Goal: Task Accomplishment & Management: Manage account settings

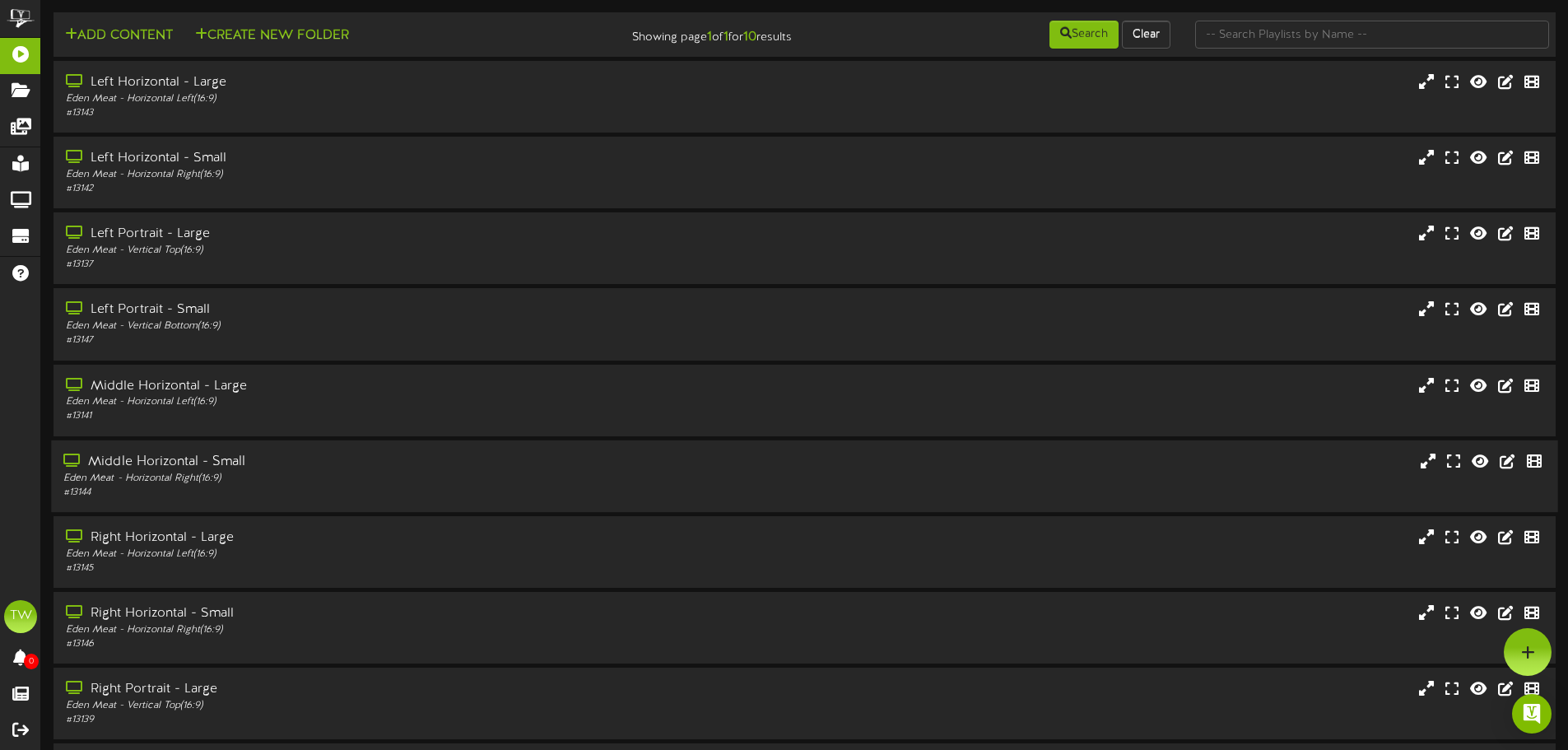
click at [259, 459] on div "Middle Horizontal - Small" at bounding box center [365, 463] width 603 height 19
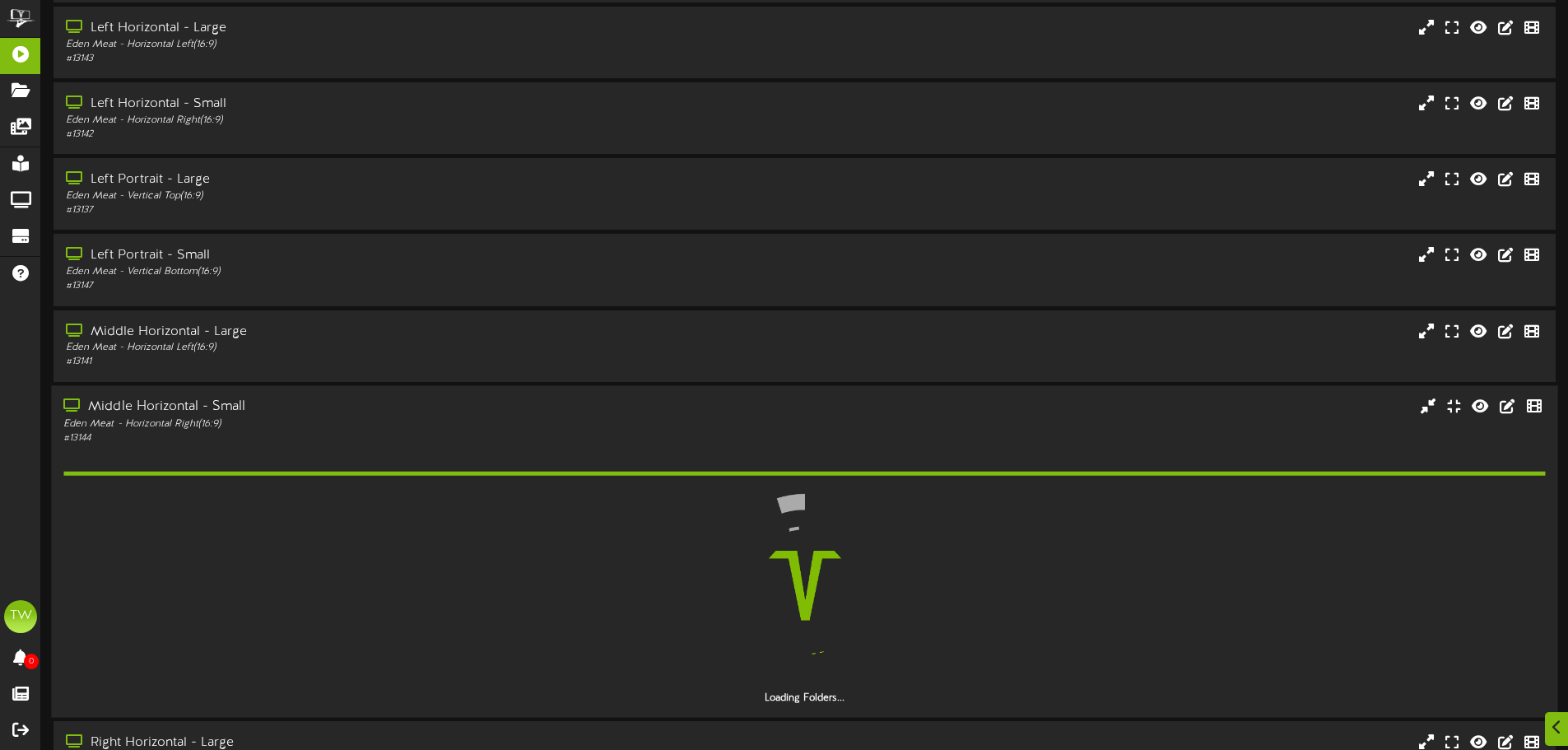
scroll to position [82, 0]
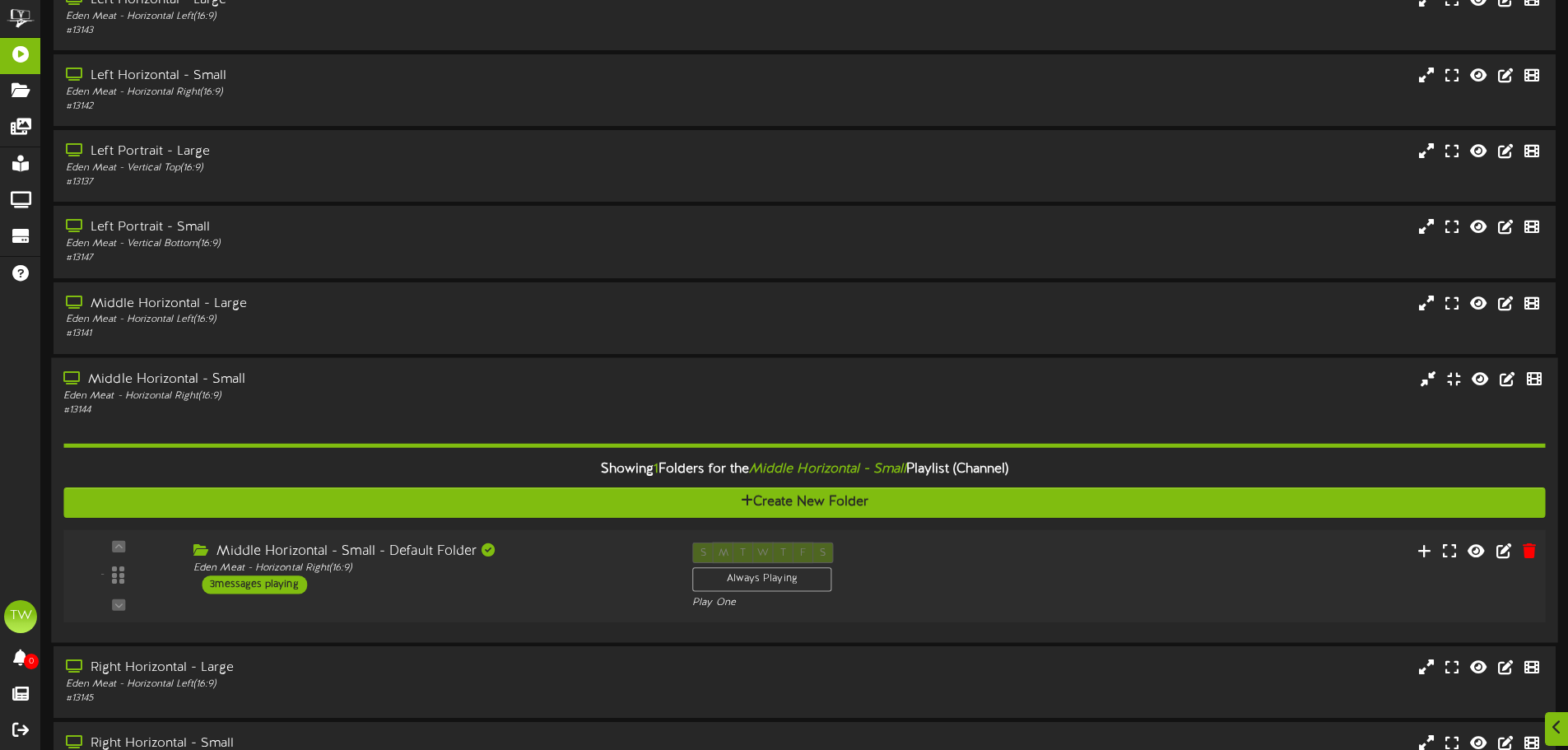
click at [411, 581] on div "Middle Horizontal - Small - Default Folder Eden Meat - Horizontal Right ( 16:9 …" at bounding box center [430, 567] width 499 height 52
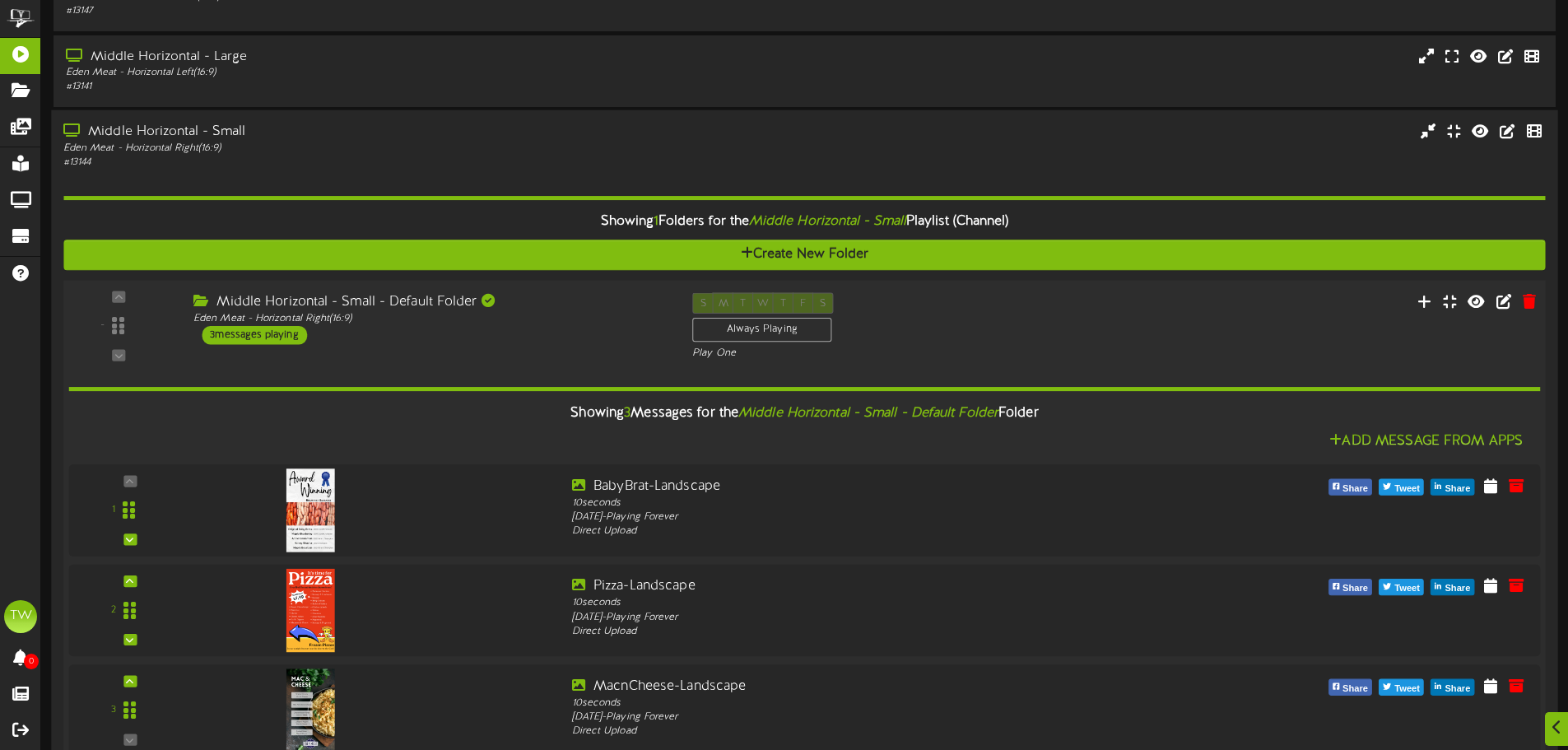
scroll to position [411, 0]
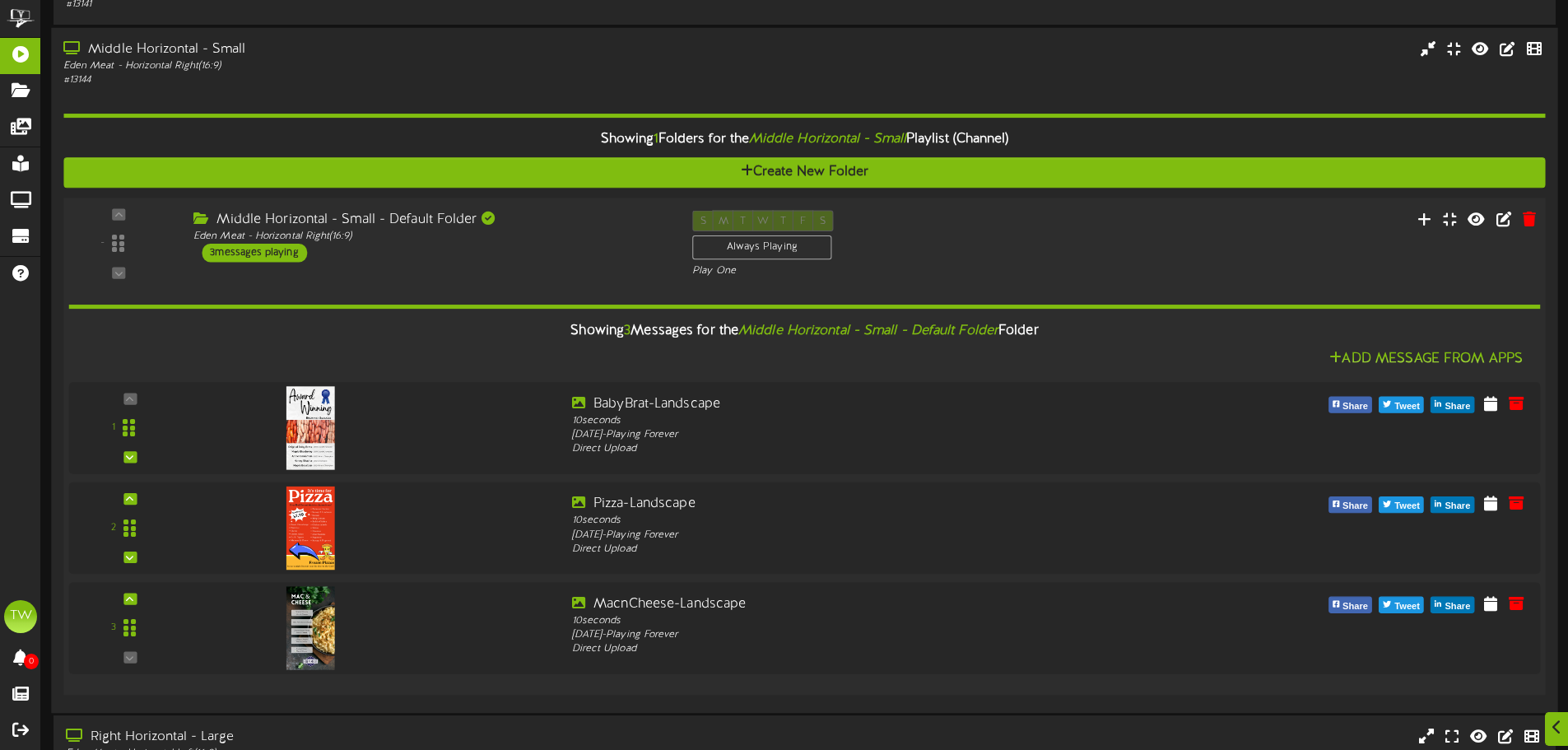
click at [373, 262] on div "Middle Horizontal - Small - Default Folder Eden Meat - Horizontal Right ( 16:9 …" at bounding box center [430, 235] width 499 height 52
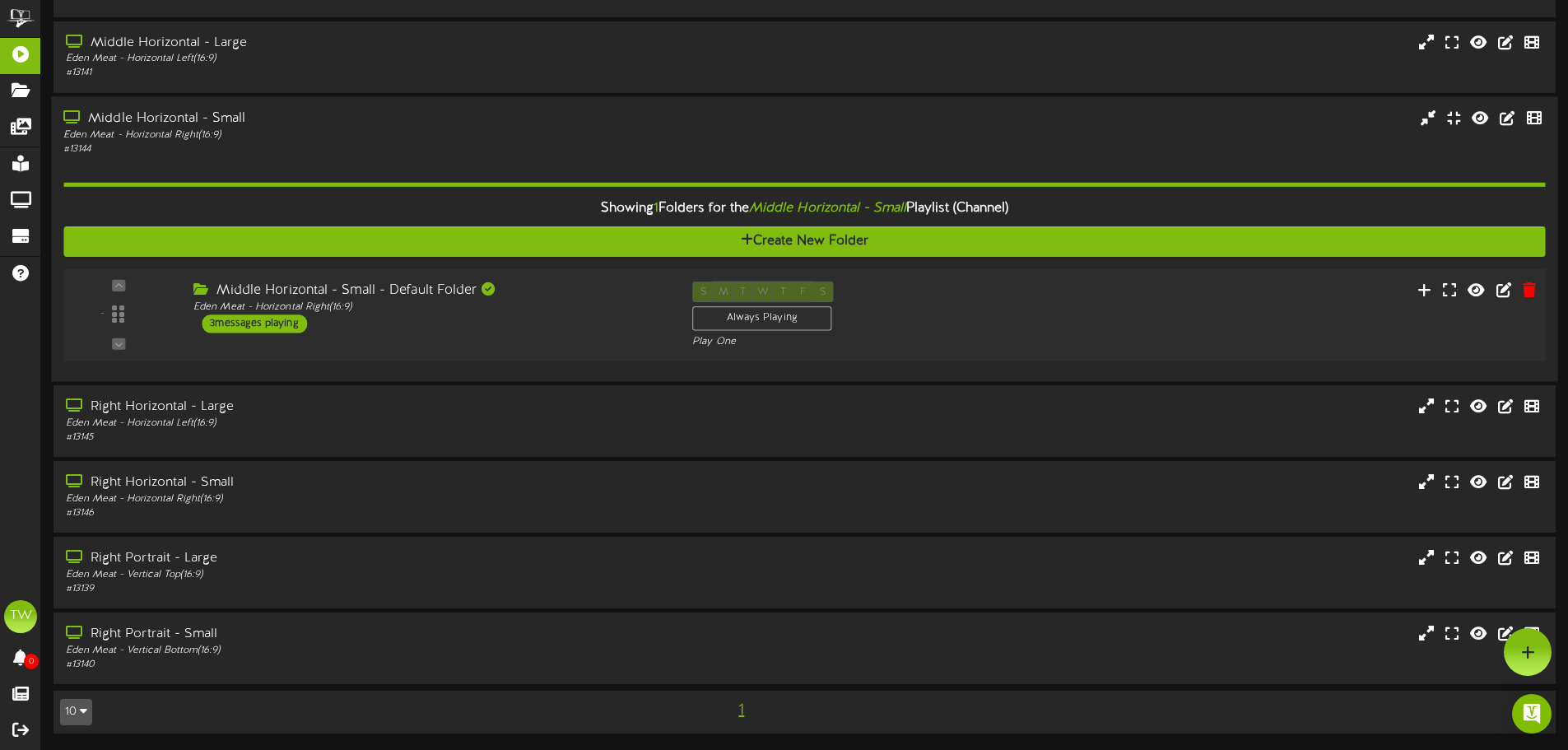
scroll to position [343, 0]
click at [359, 138] on div "Eden Meat - Horizontal Right ( 16:9 )" at bounding box center [365, 134] width 603 height 14
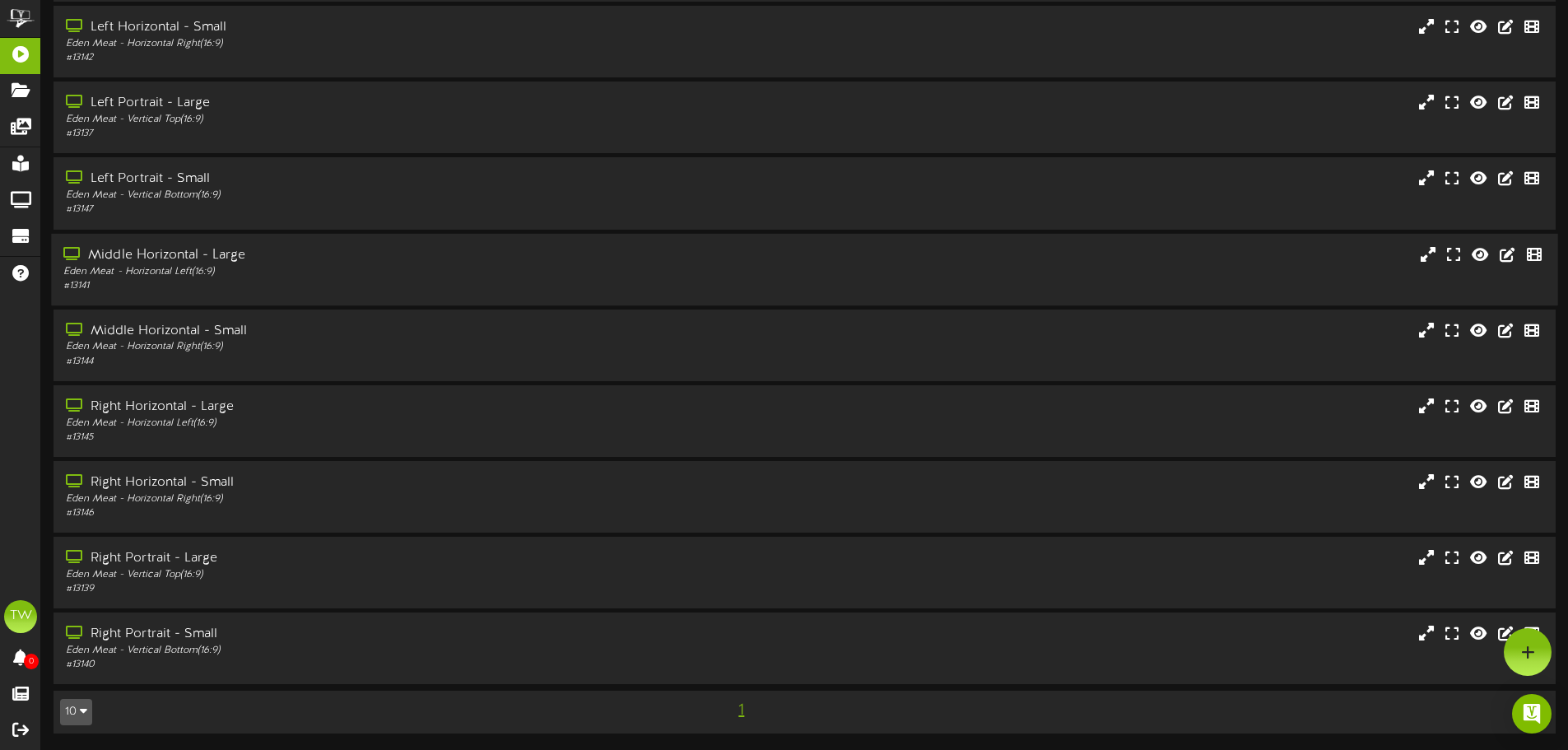
click at [309, 250] on div "Middle Horizontal - Large" at bounding box center [365, 255] width 603 height 19
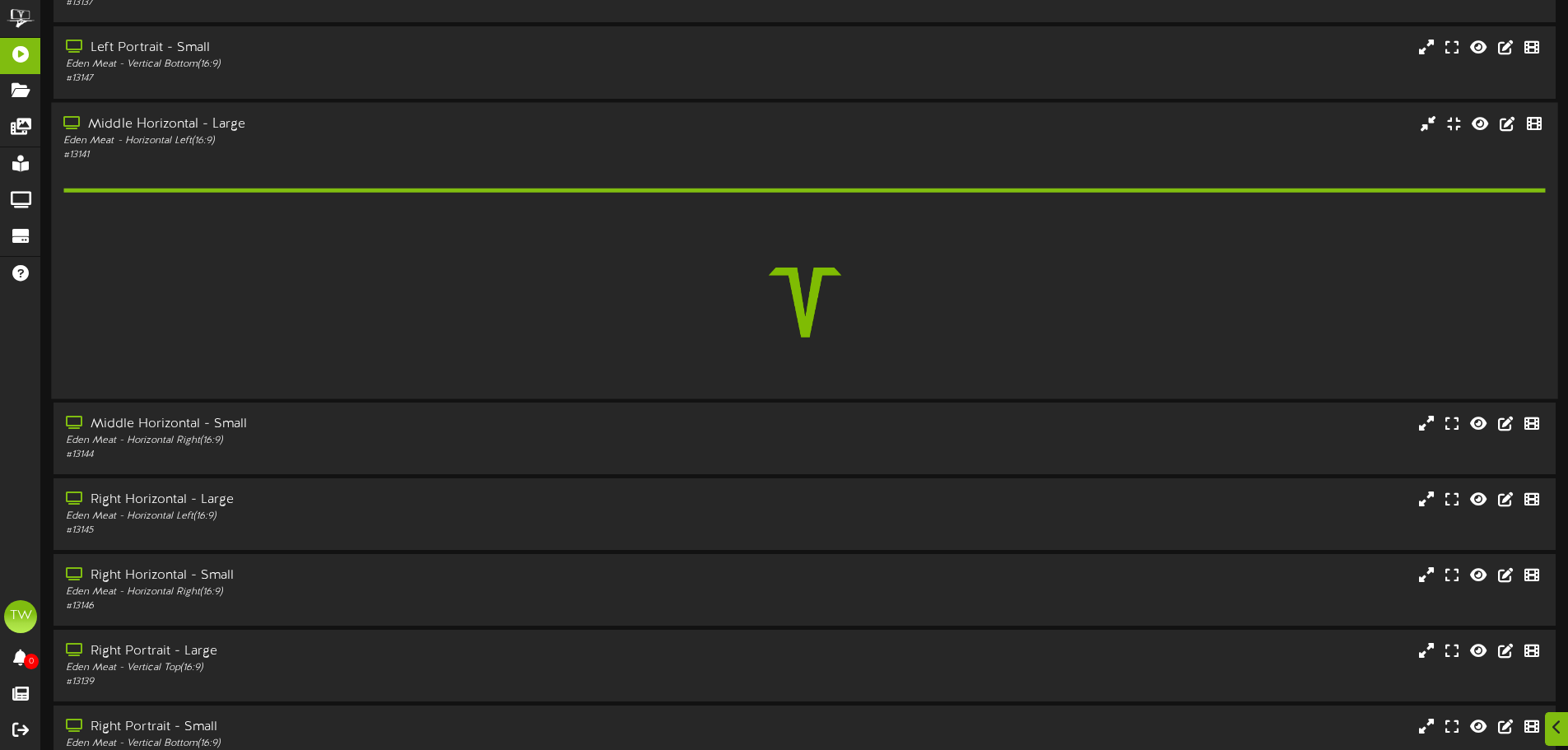
scroll to position [286, 0]
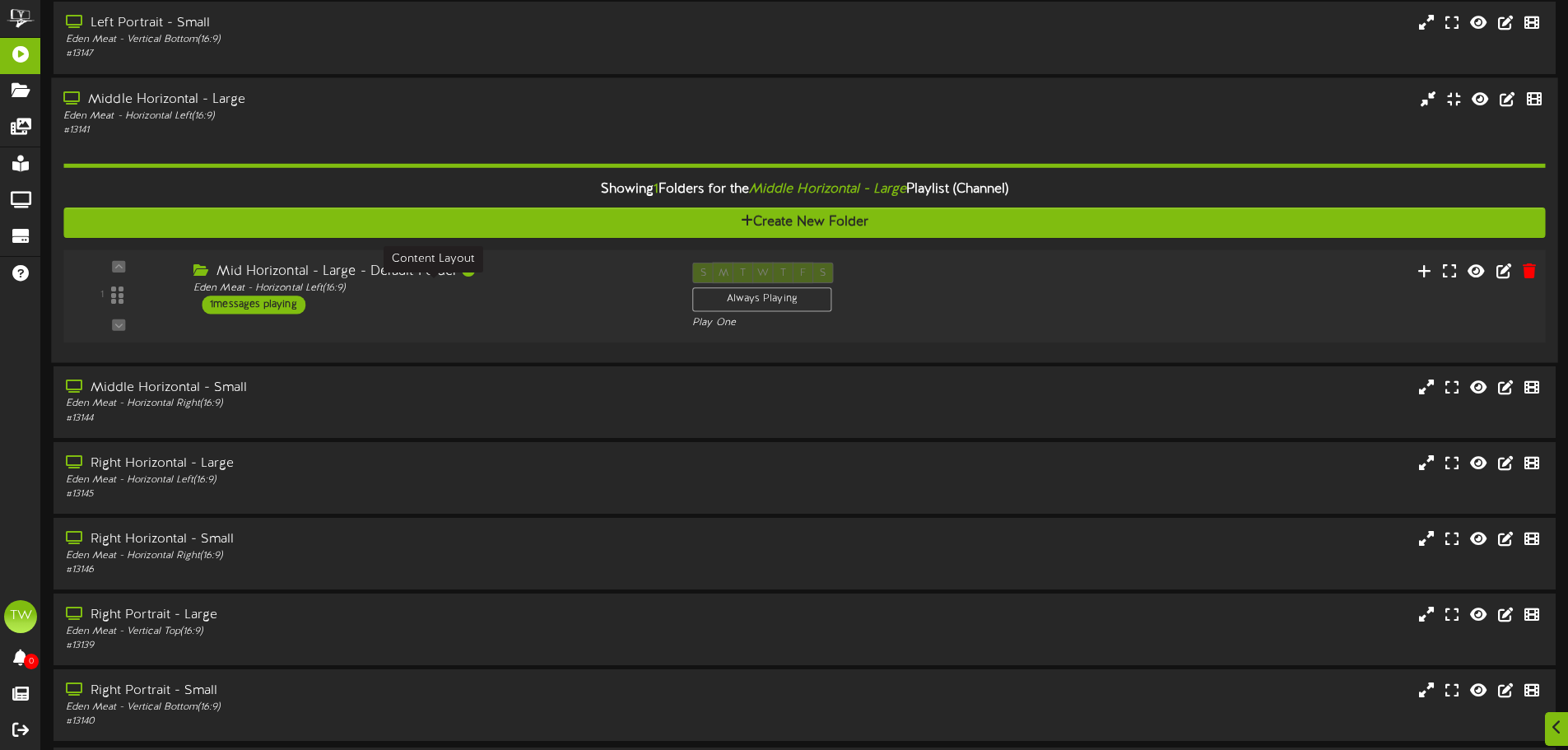
click at [364, 290] on div "Eden Meat - Horizontal Left ( 16:9 )" at bounding box center [430, 288] width 474 height 14
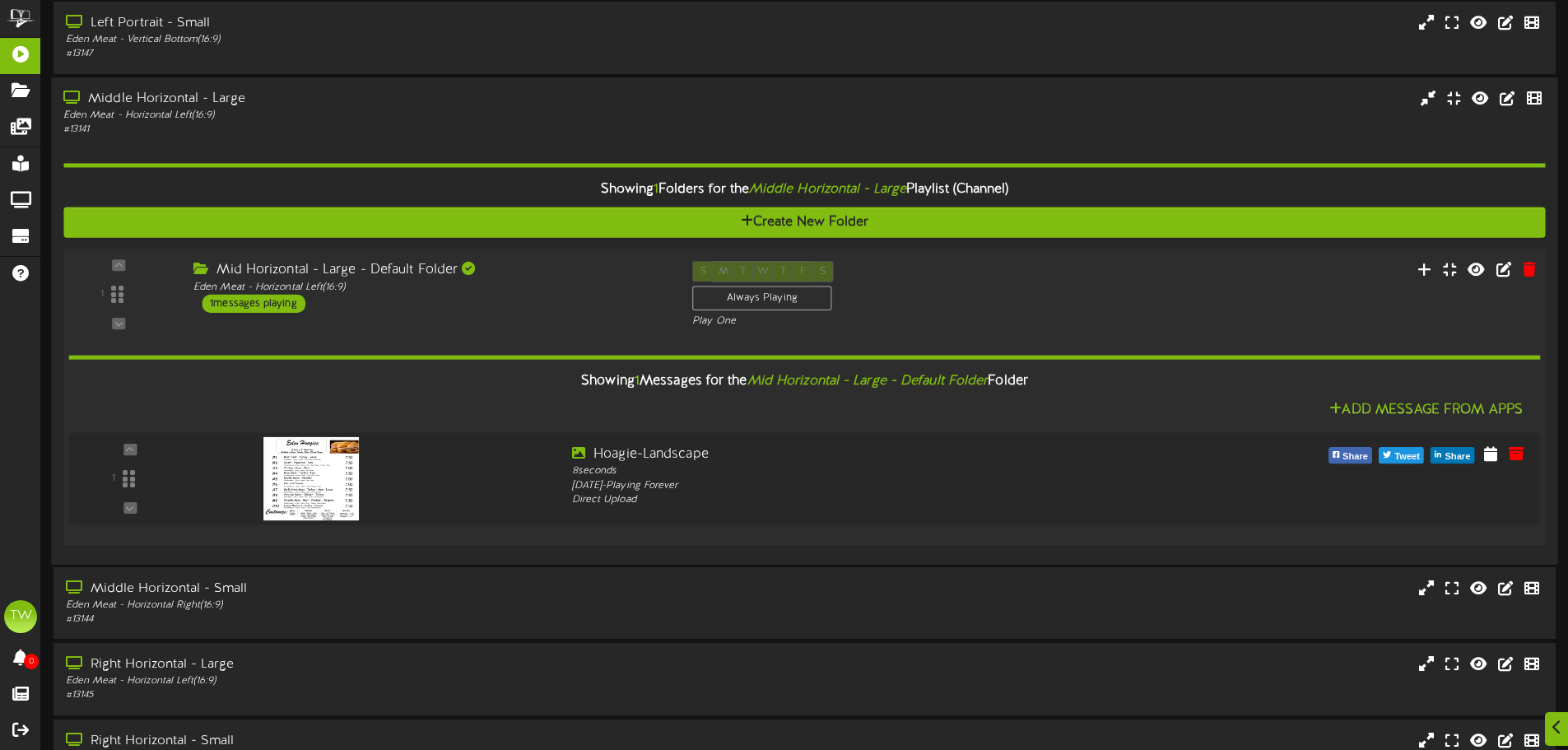
click at [418, 310] on div "Mid Horizontal - Large - Default Folder Eden Meat - Horizontal Left ( 16:9 ) 1 …" at bounding box center [430, 286] width 499 height 52
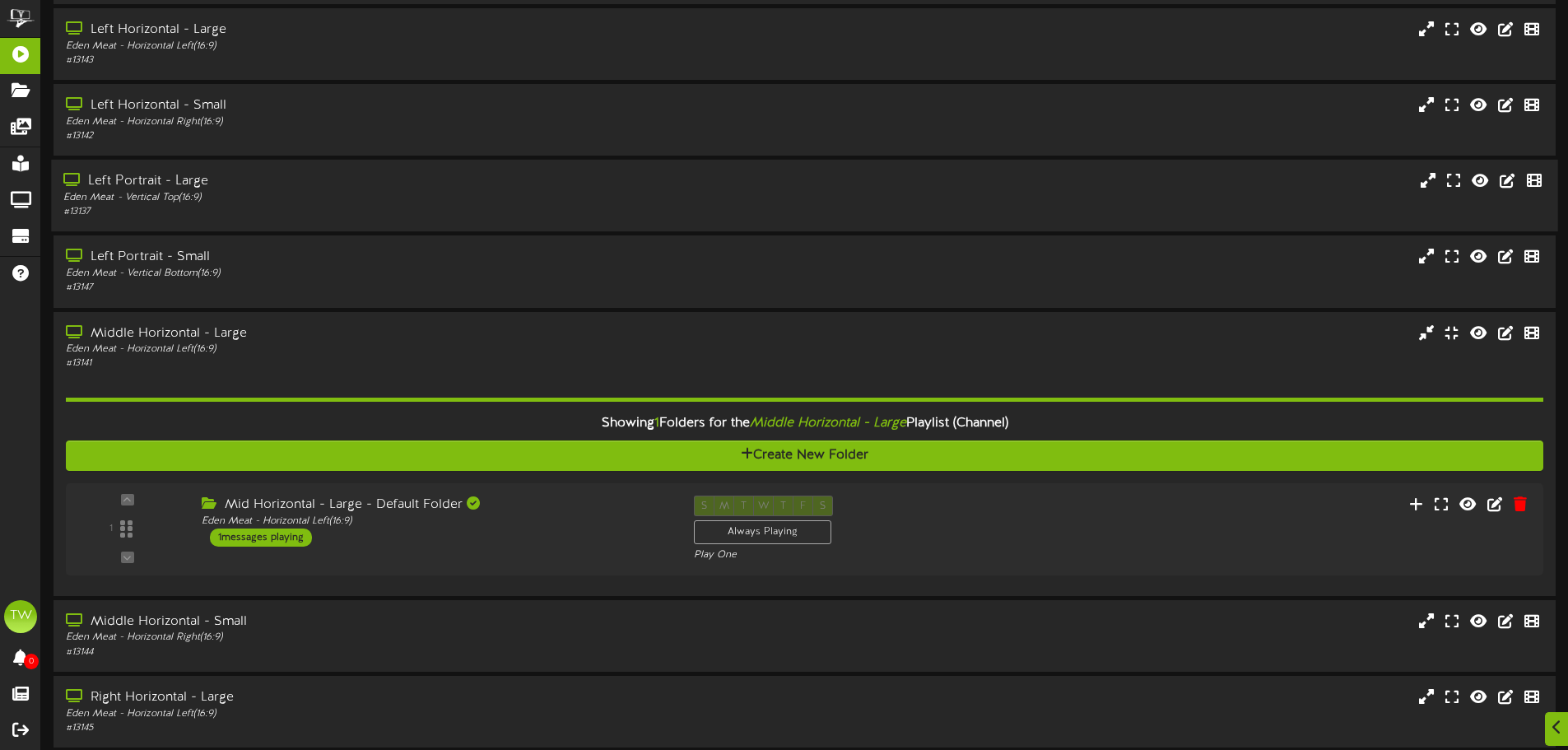
scroll to position [82, 0]
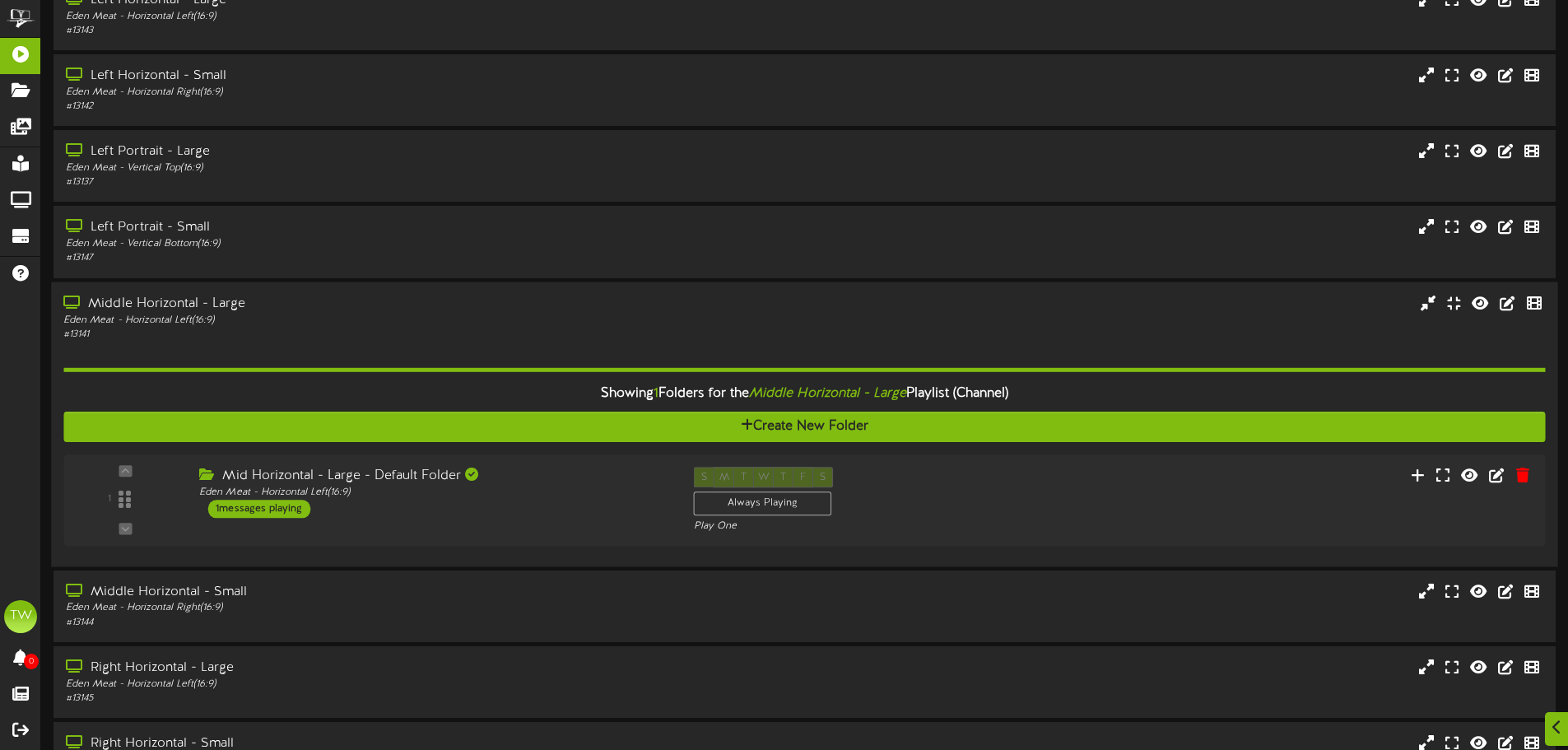
click at [359, 318] on div "Eden Meat - Horizontal Left ( 16:9 )" at bounding box center [365, 320] width 603 height 14
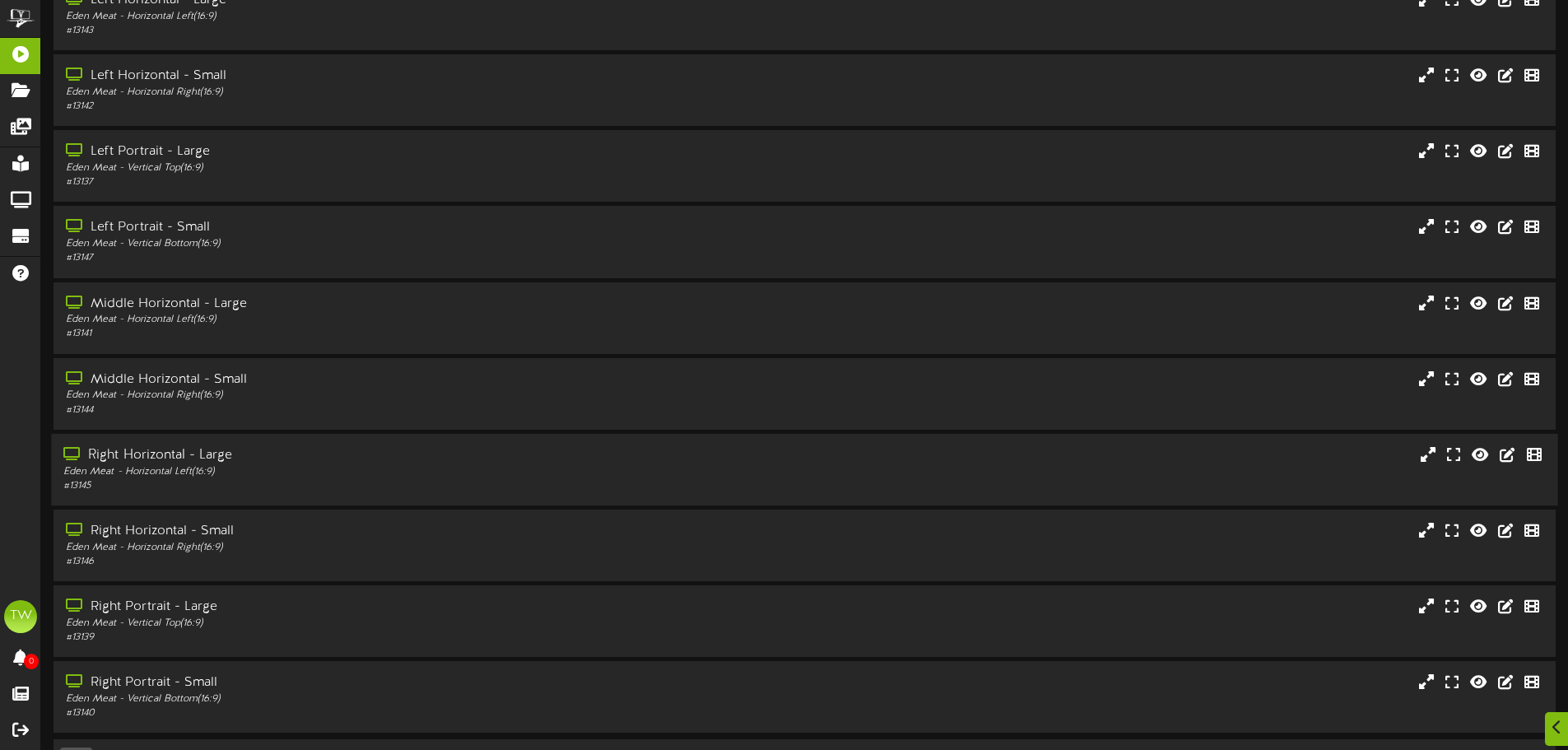
click at [356, 466] on div "Eden Meat - Horizontal Left ( 16:9 )" at bounding box center [365, 472] width 603 height 14
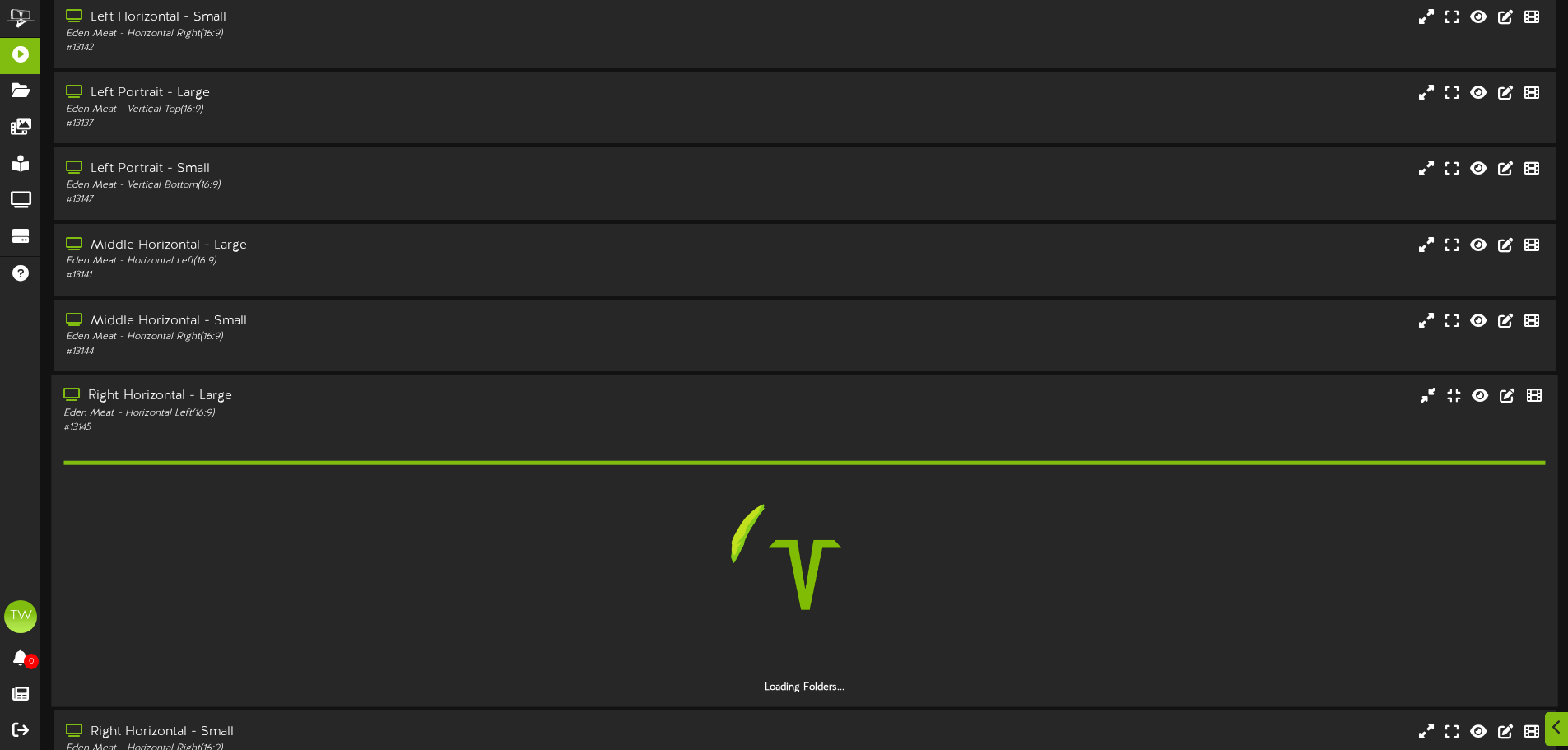
scroll to position [247, 0]
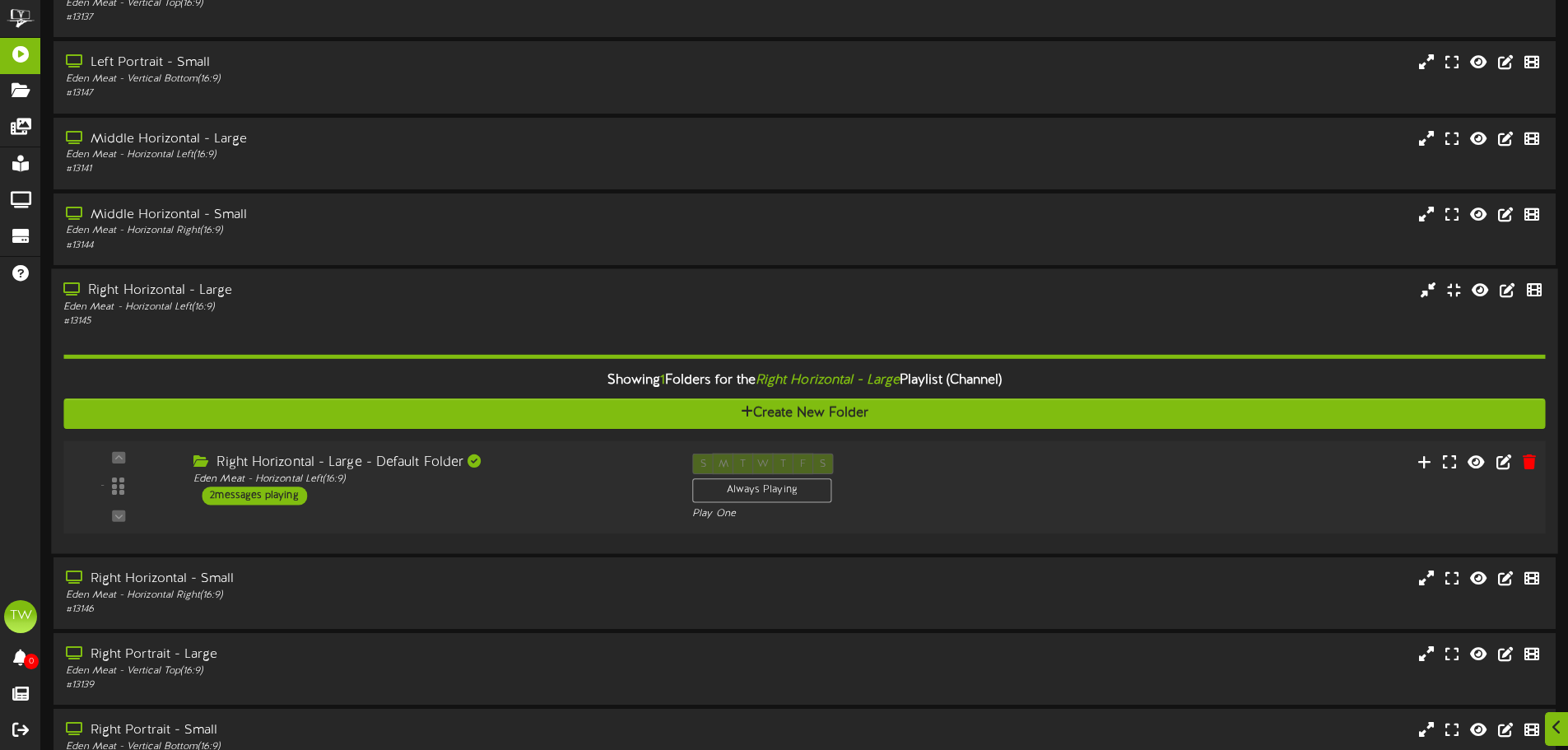
click at [406, 486] on div "Right Horizontal - Large - Default Folder Eden Meat - Horizontal Left ( 16:9 ) …" at bounding box center [430, 478] width 499 height 52
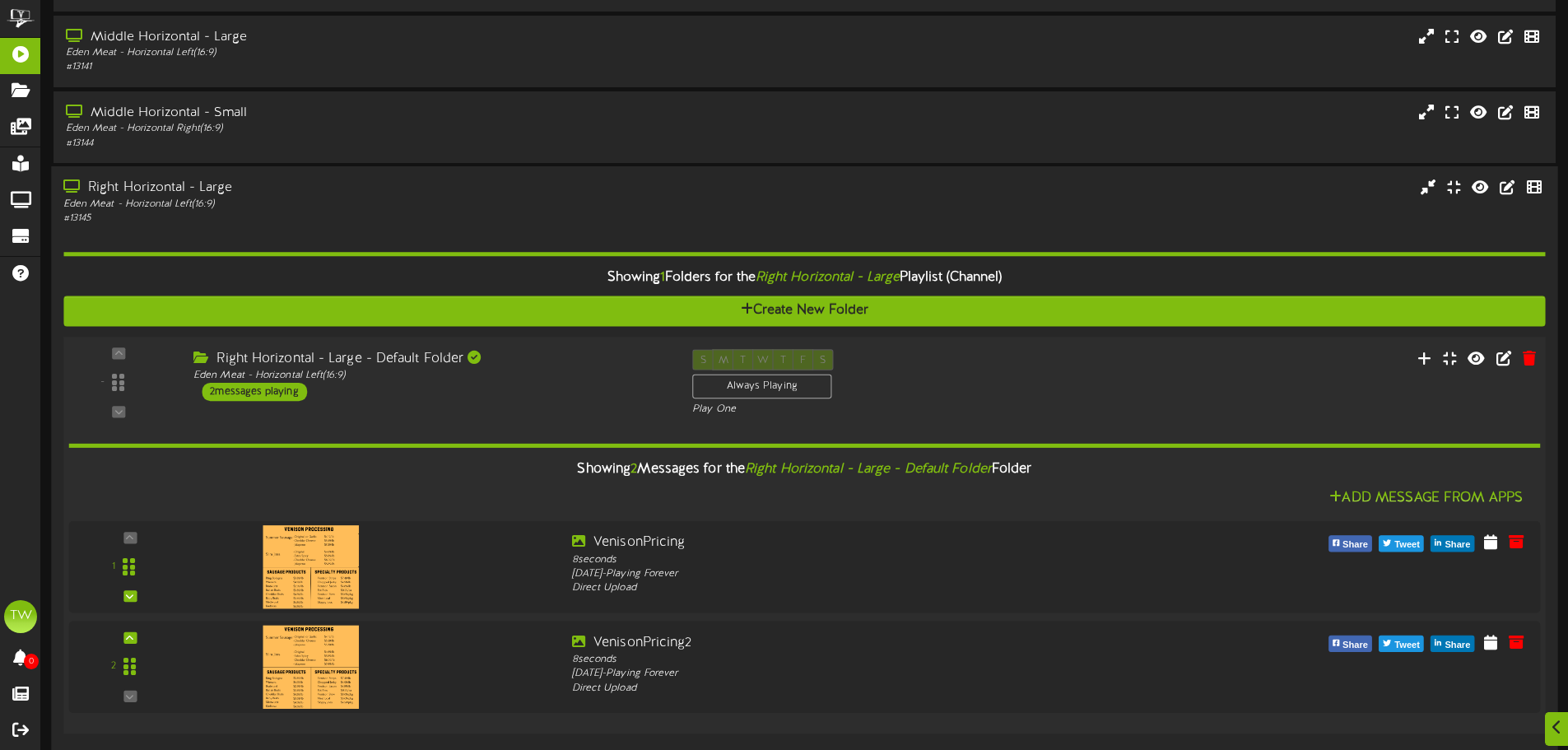
scroll to position [494, 0]
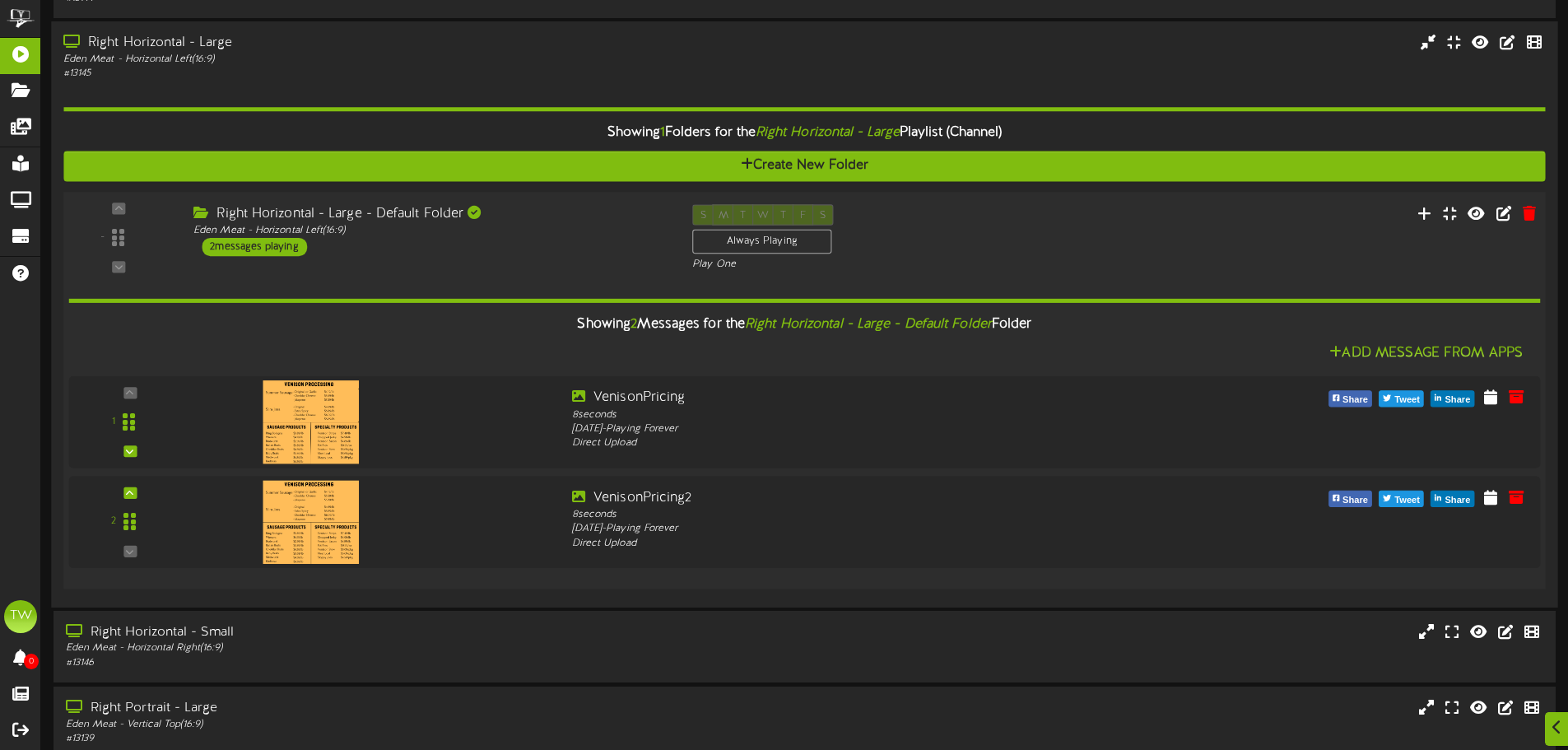
drag, startPoint x: 451, startPoint y: 251, endPoint x: 429, endPoint y: 272, distance: 30.4
click at [441, 261] on div "- ( 16:9" at bounding box center [804, 237] width 1496 height 67
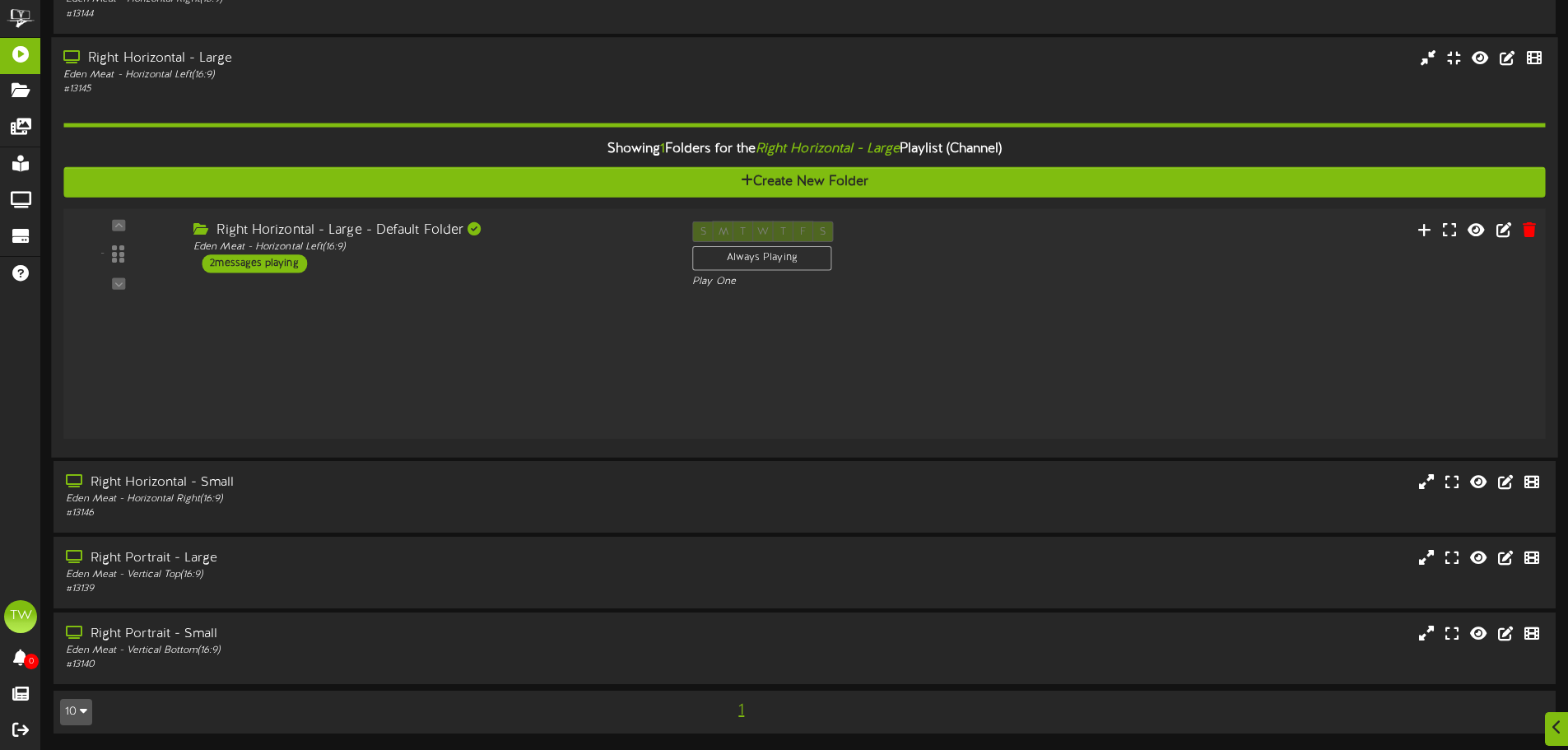
scroll to position [343, 0]
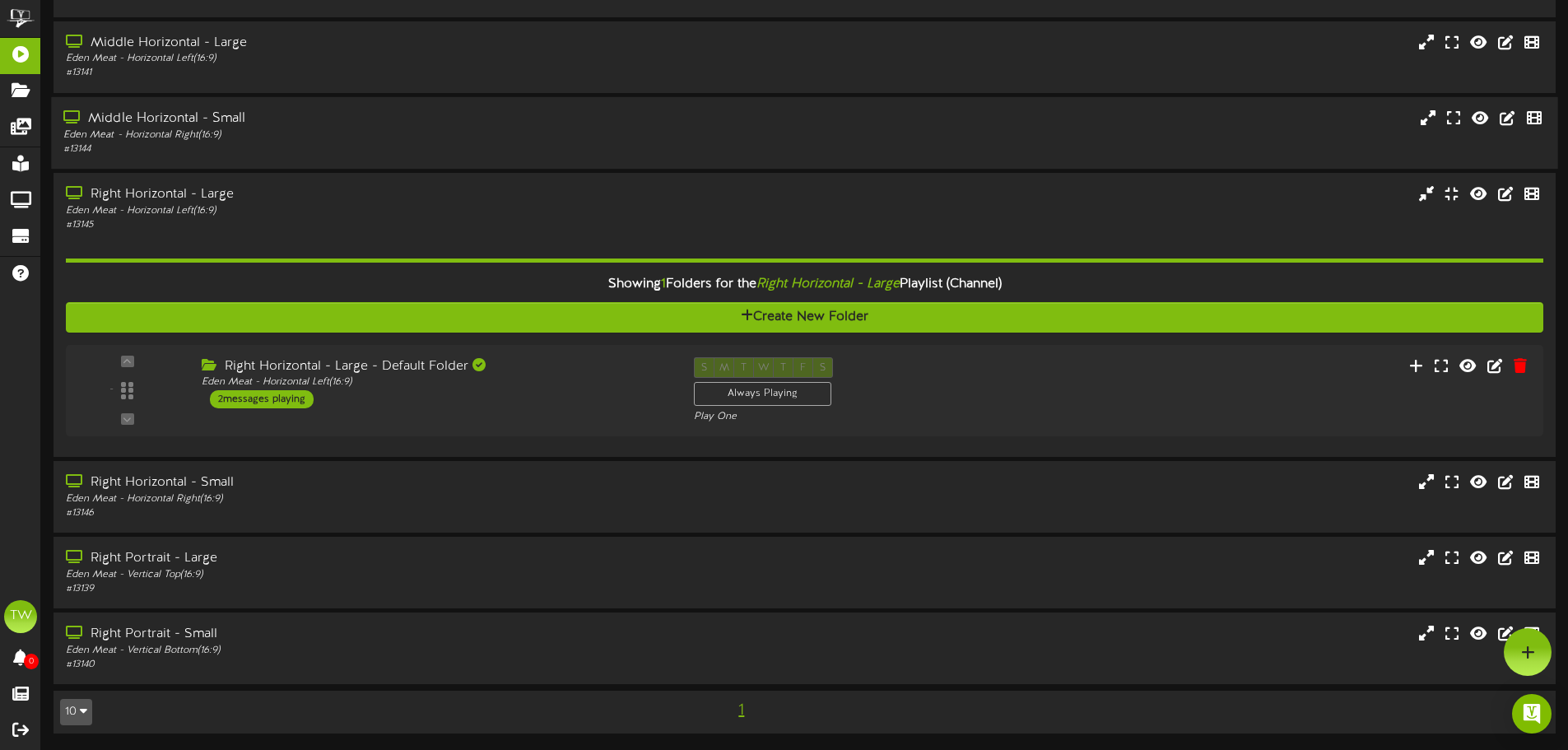
click at [395, 138] on div "Eden Meat - Horizontal Right ( 16:9 )" at bounding box center [365, 134] width 603 height 14
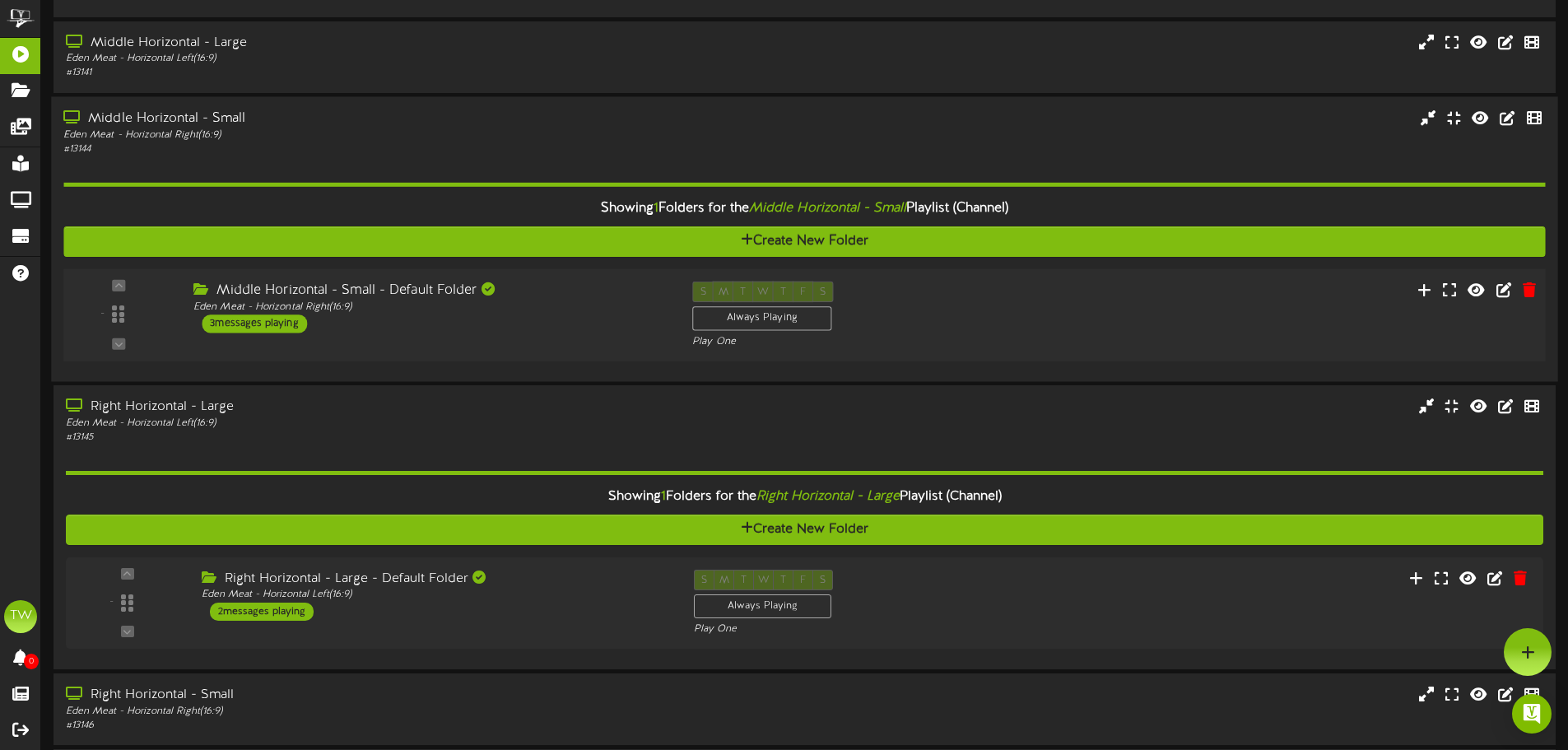
click at [391, 327] on div "Middle Horizontal - Small - Default Folder Eden Meat - Horizontal Right ( 16:9 …" at bounding box center [430, 306] width 499 height 52
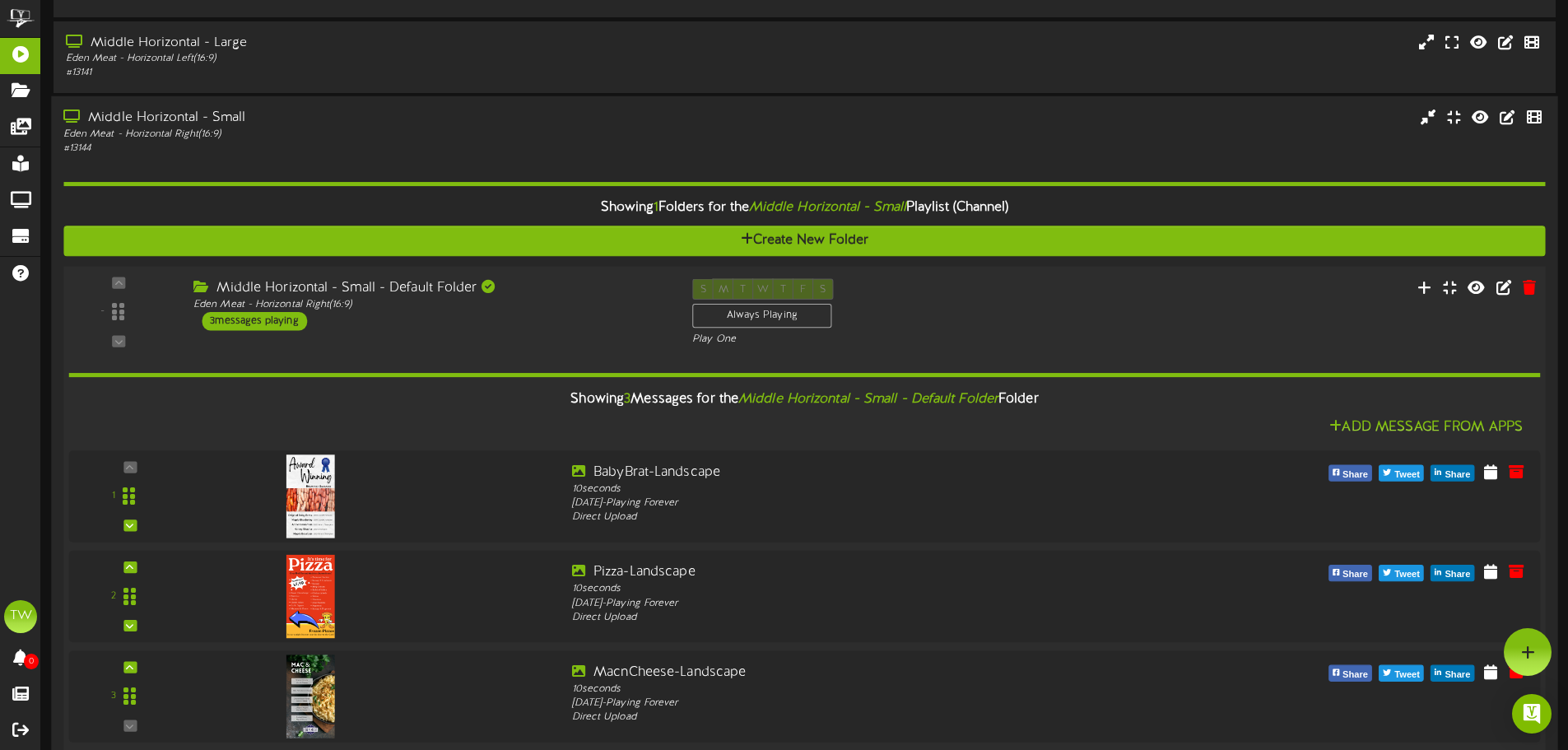
click at [391, 327] on div "Middle Horizontal - Small - Default Folder Eden Meat - Horizontal Right ( 16:9 …" at bounding box center [430, 304] width 499 height 52
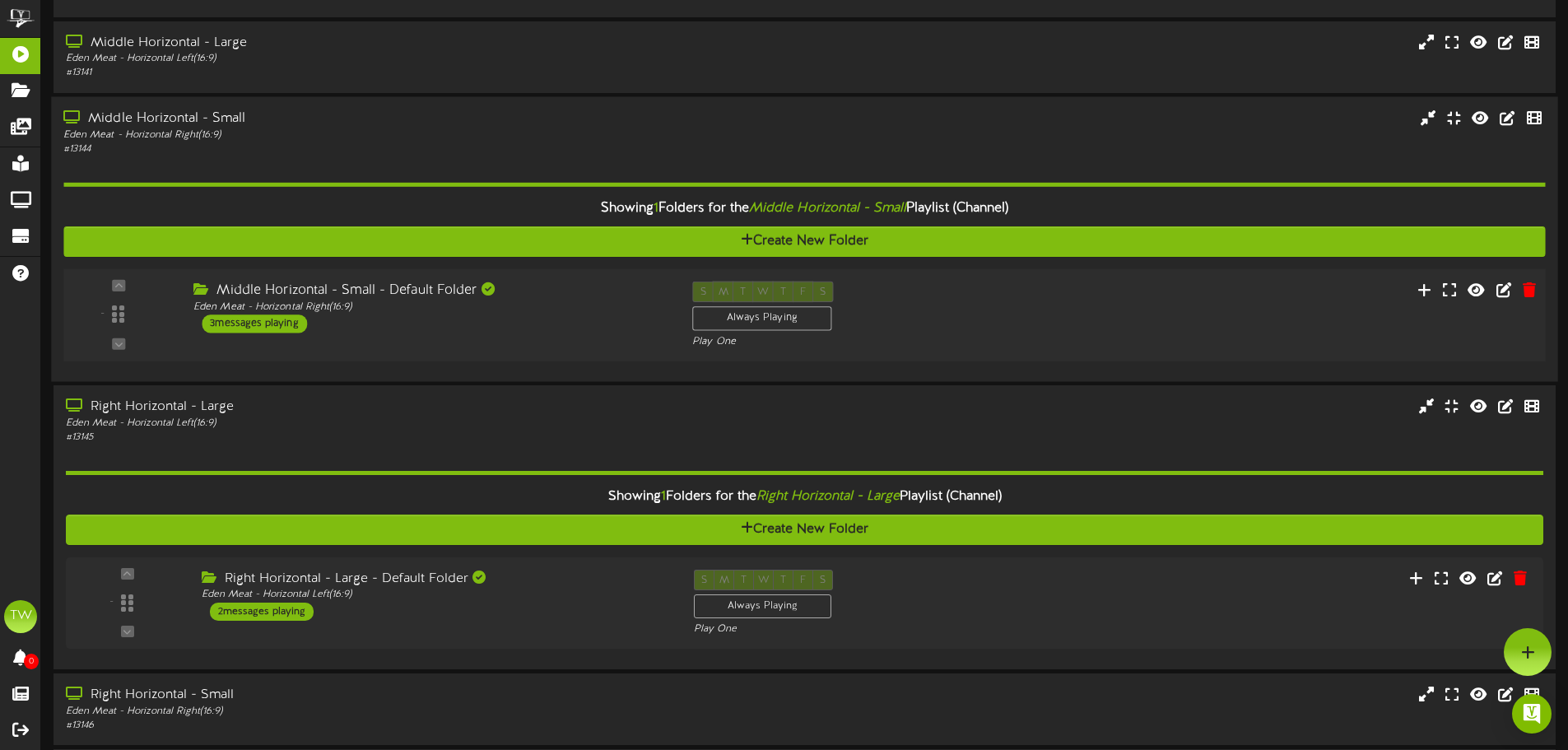
click at [412, 352] on div "- ( 16:9 )" at bounding box center [804, 314] width 1496 height 93
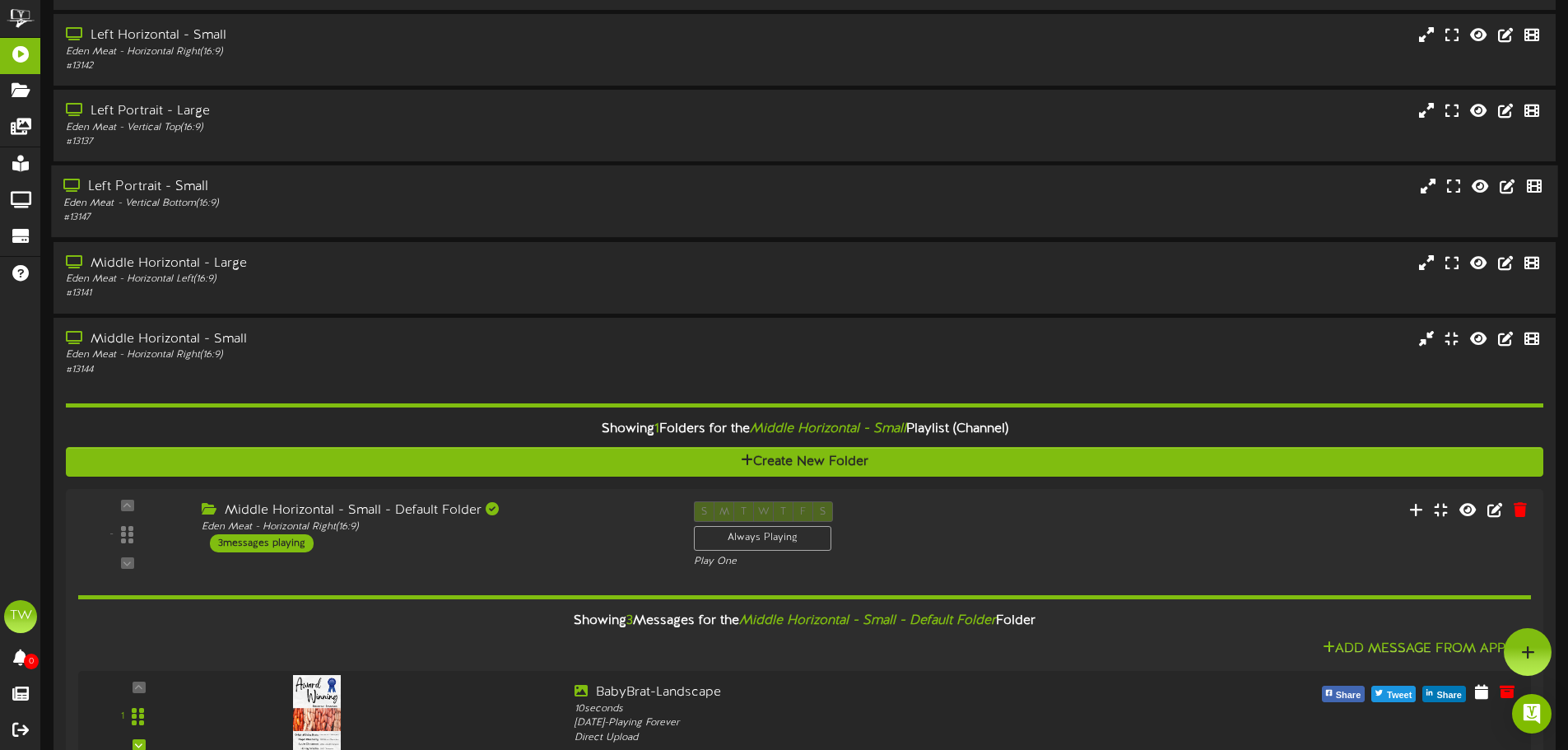
scroll to position [14, 0]
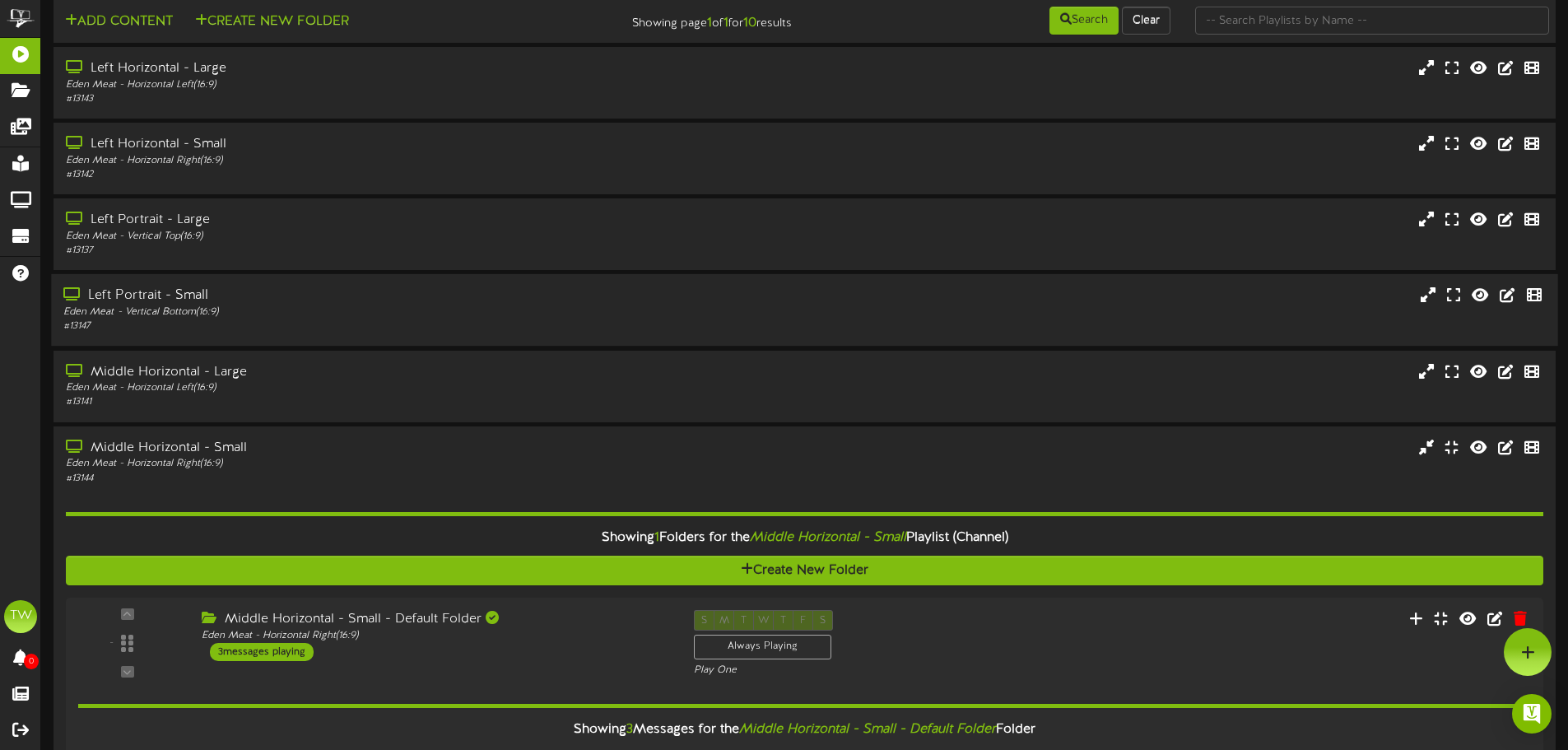
click at [412, 317] on div "Eden Meat - Vertical Bottom ( 16:9 )" at bounding box center [365, 313] width 603 height 14
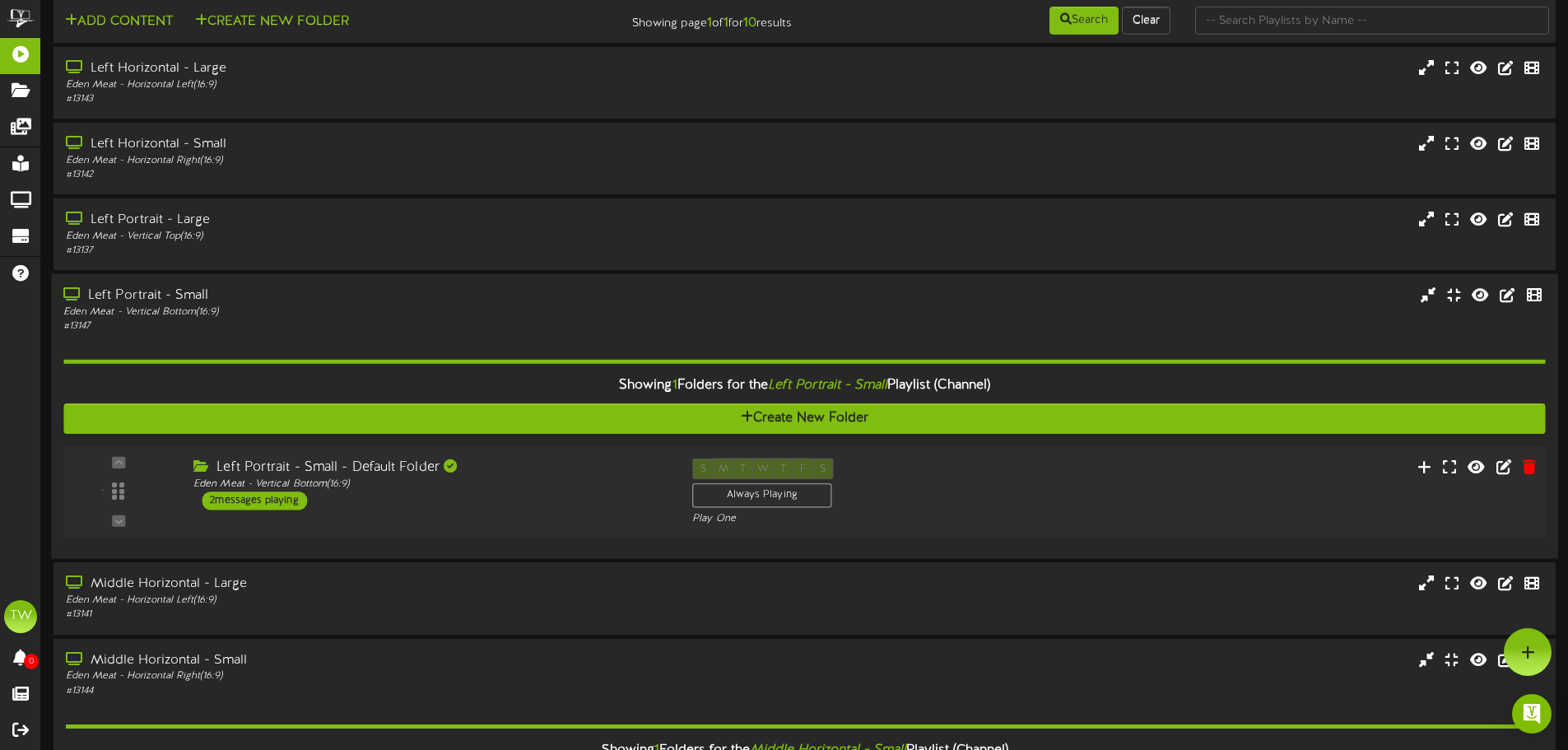
click at [513, 497] on div "Left Portrait - Small - Default Folder Eden Meat - Vertical Bottom ( 16:9 ) 2 m…" at bounding box center [430, 484] width 499 height 52
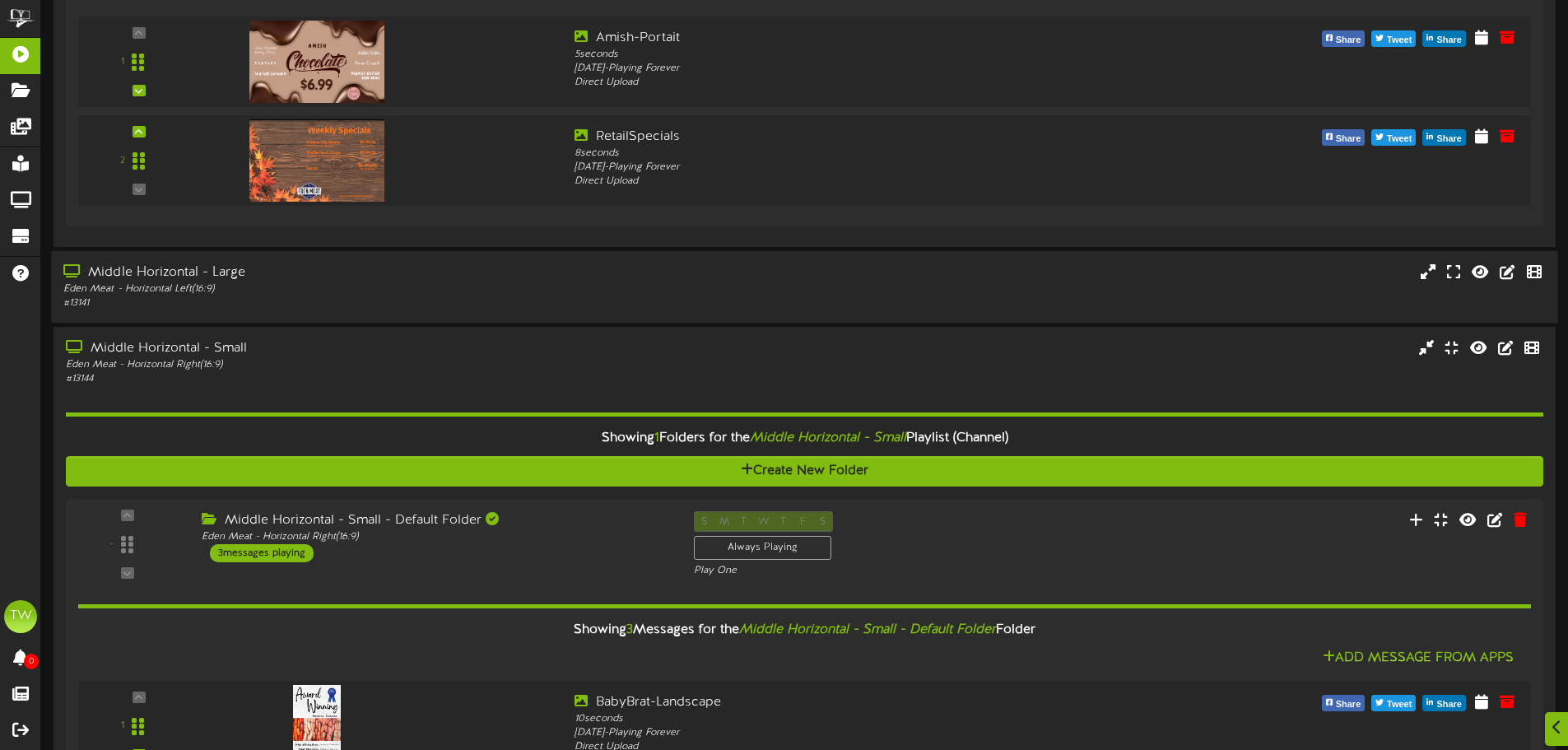
scroll to position [755, 0]
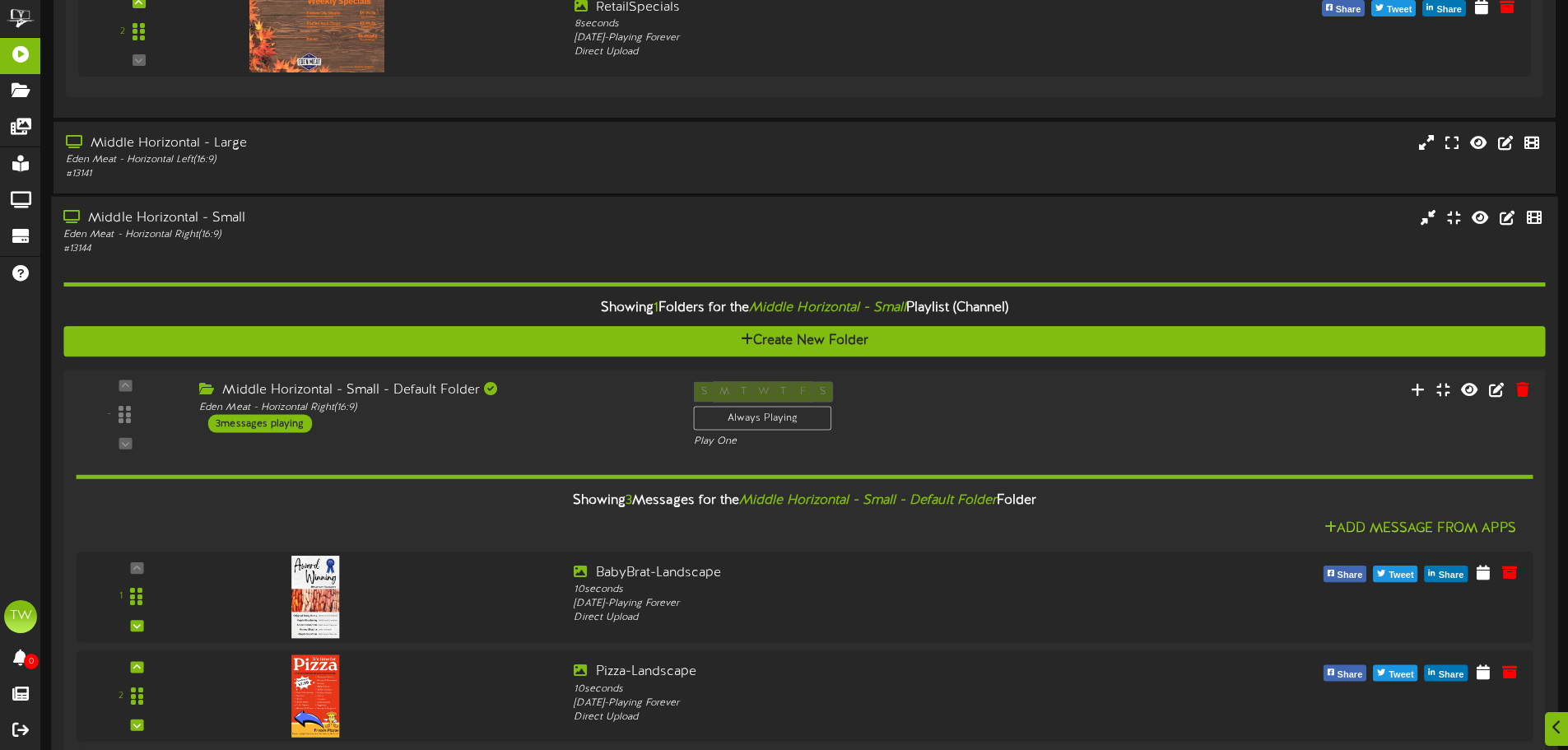
click at [366, 256] on div "Showing 1 Folders for the Middle Horizontal - Small Playlist (Channel) Create N…" at bounding box center [804, 562] width 1482 height 613
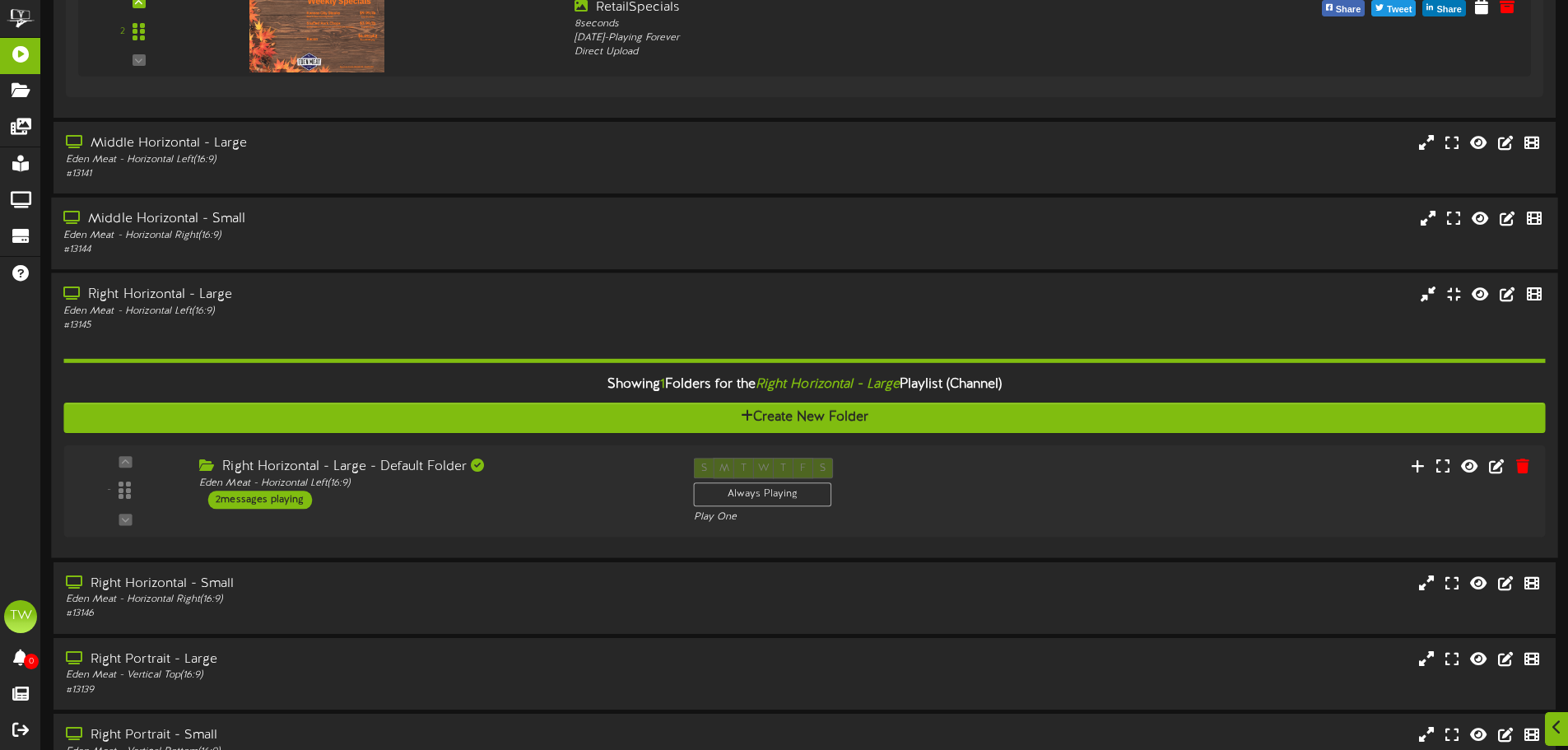
click at [411, 323] on div "# 13145" at bounding box center [365, 326] width 603 height 14
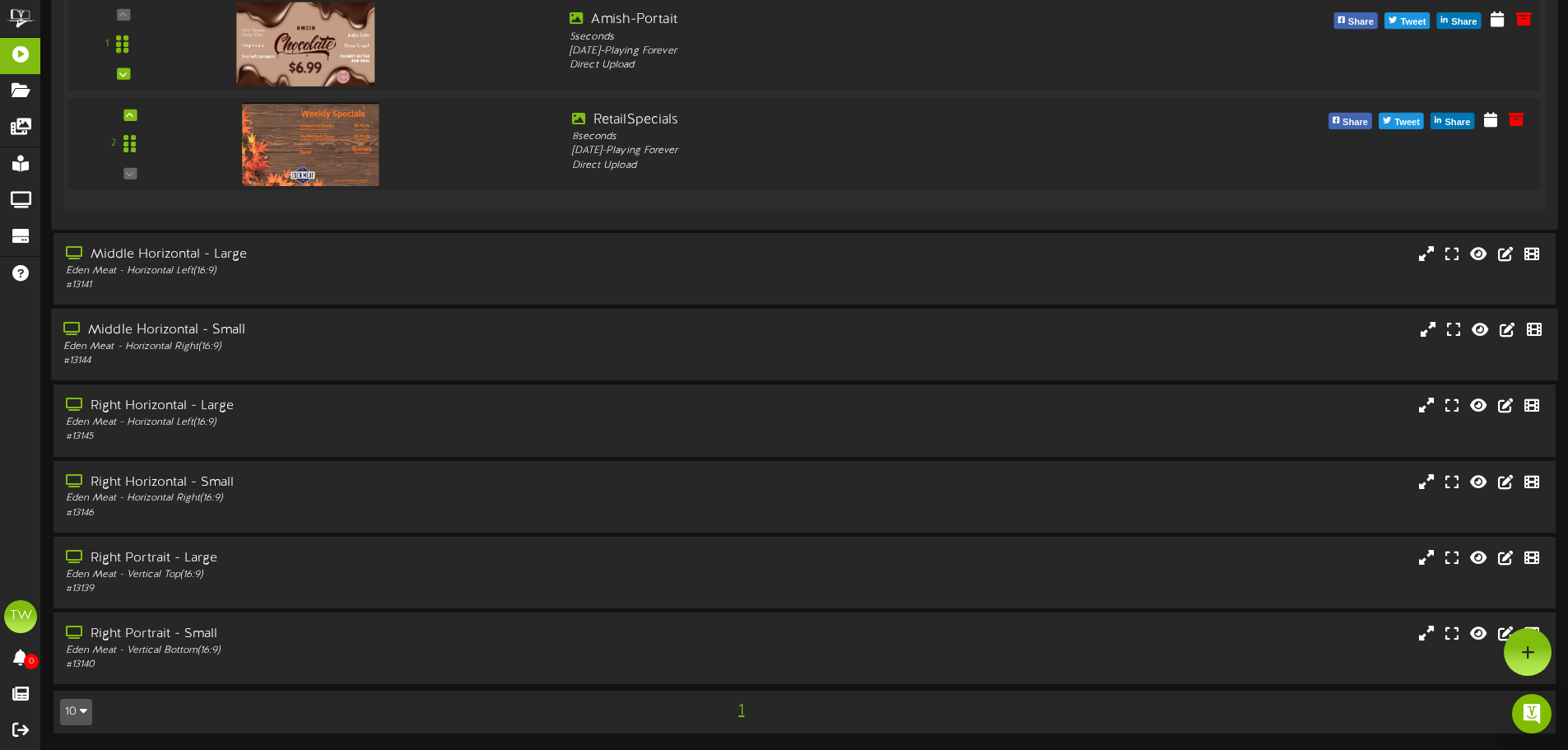
scroll to position [314, 0]
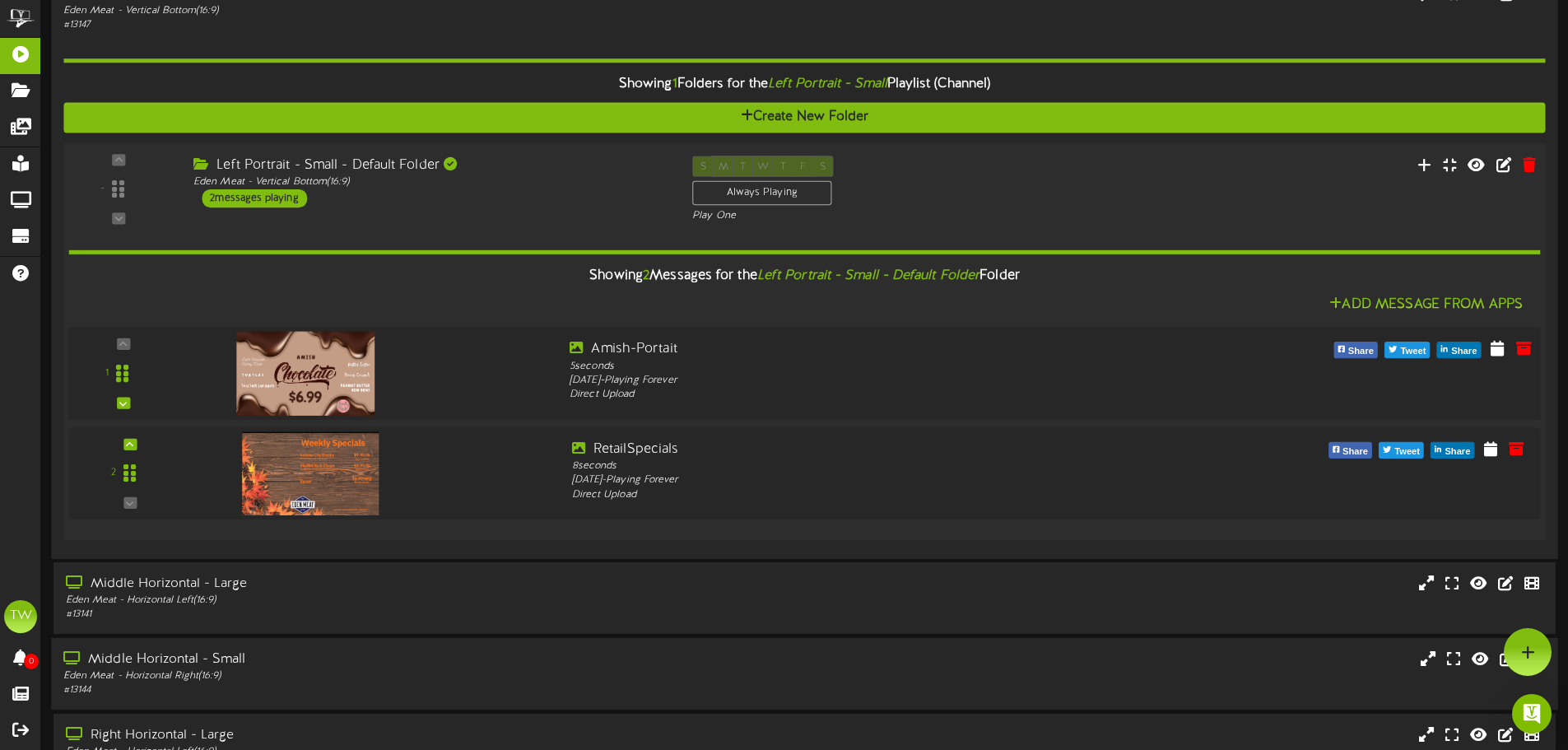
click at [340, 352] on img at bounding box center [306, 374] width 139 height 84
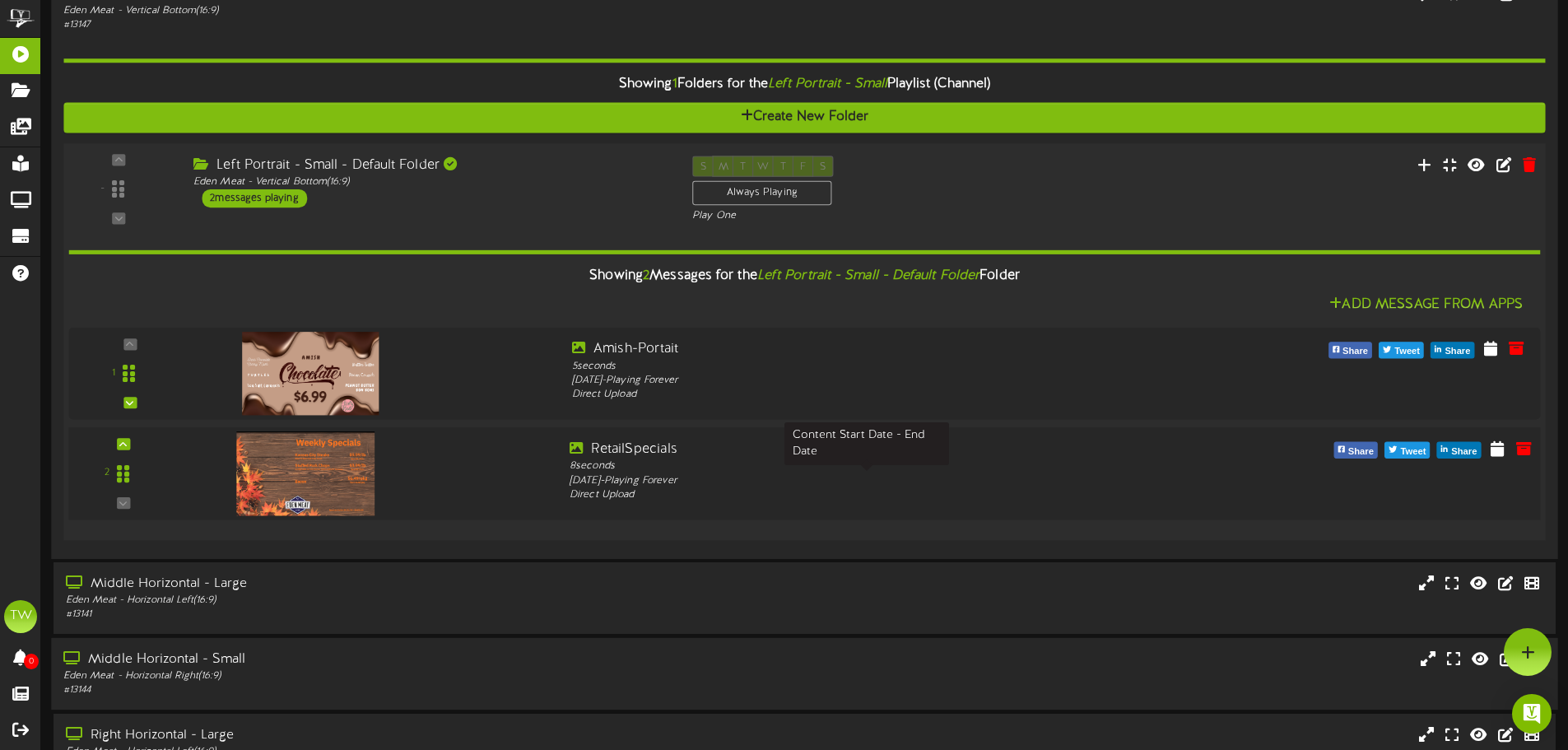
click at [847, 484] on div "[DATE] - Playing Forever" at bounding box center [866, 480] width 595 height 15
